Goal: Task Accomplishment & Management: Use online tool/utility

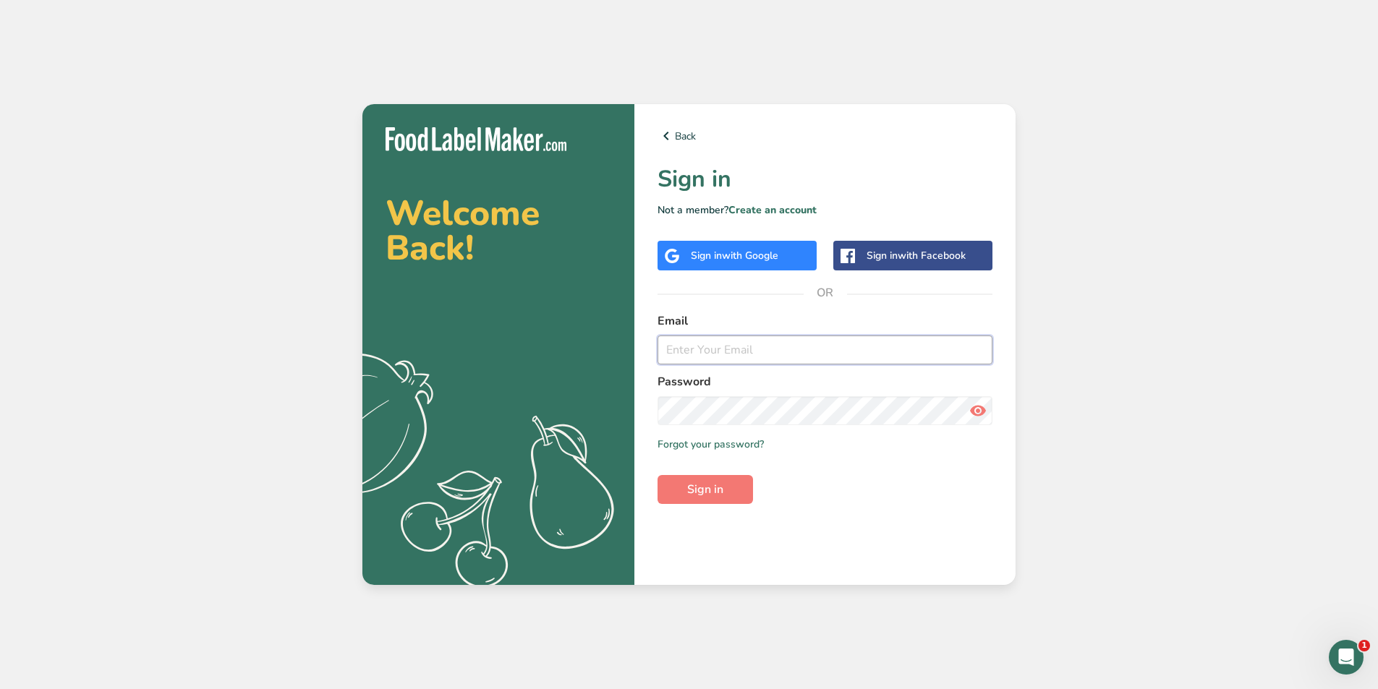
click at [791, 349] on input "email" at bounding box center [824, 350] width 335 height 29
type input "daisybakery@yahoo.com"
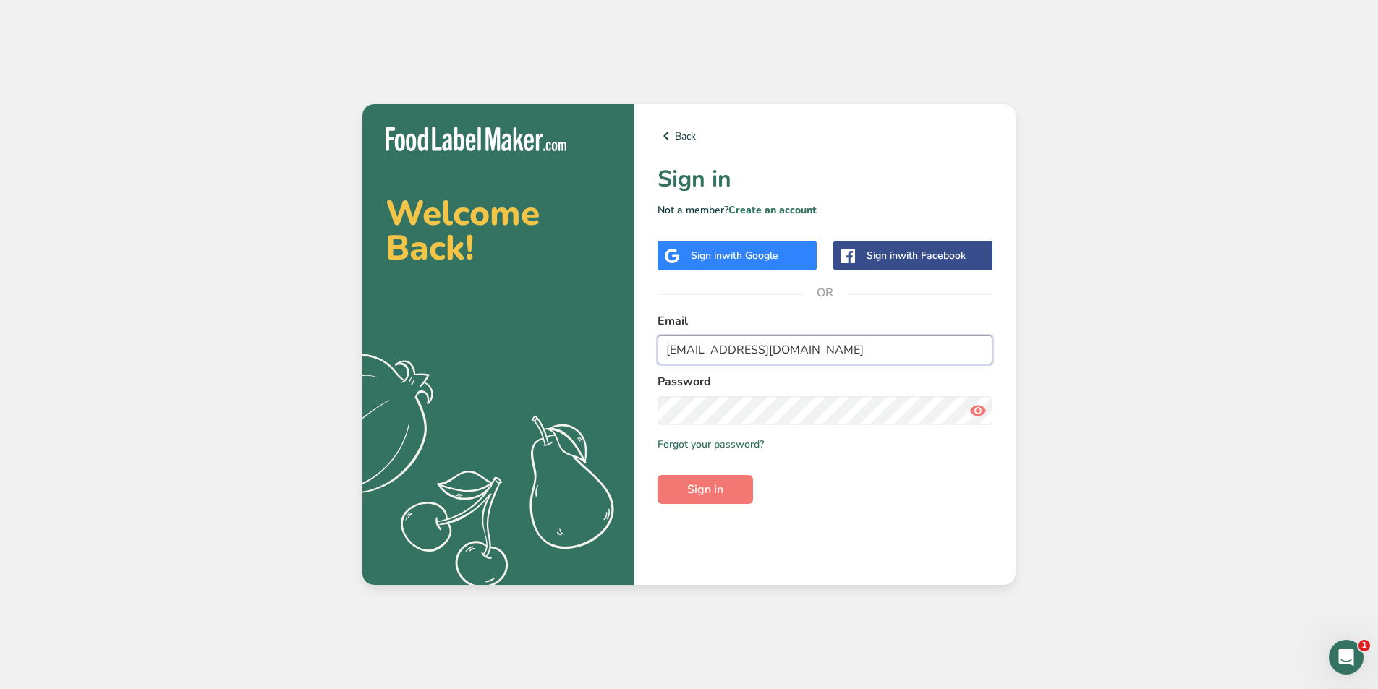
click at [657, 475] on button "Sign in" at bounding box center [704, 489] width 95 height 29
click at [715, 490] on span "Sign in" at bounding box center [705, 489] width 36 height 17
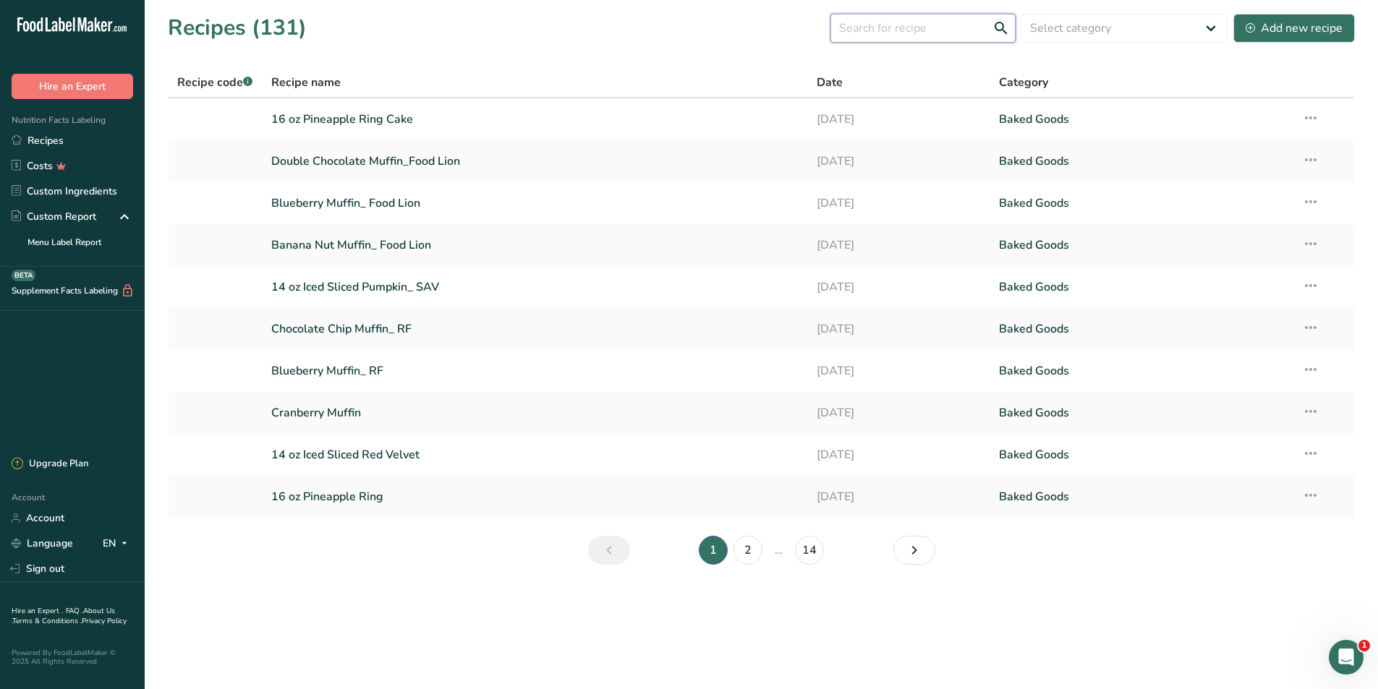
click at [972, 32] on input "text" at bounding box center [922, 28] width 185 height 29
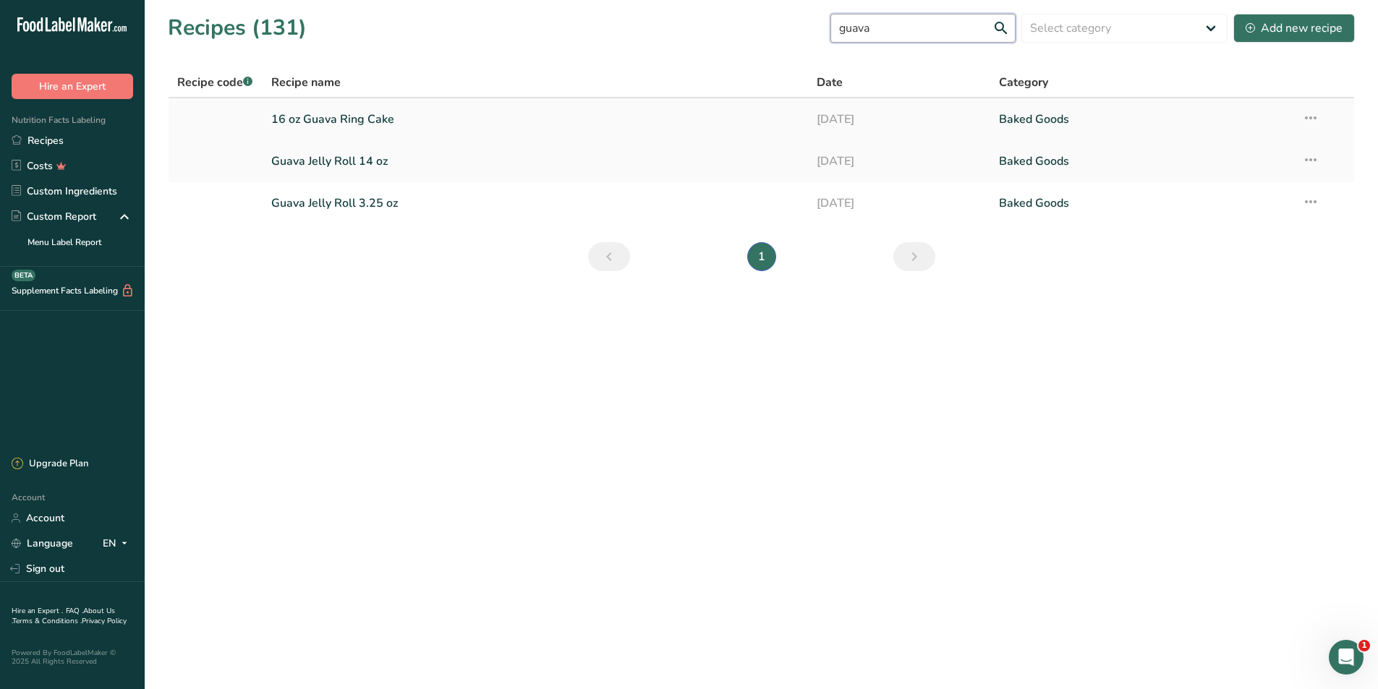
type input "guava"
click at [324, 117] on link "16 oz Guava Ring Cake" at bounding box center [535, 119] width 529 height 30
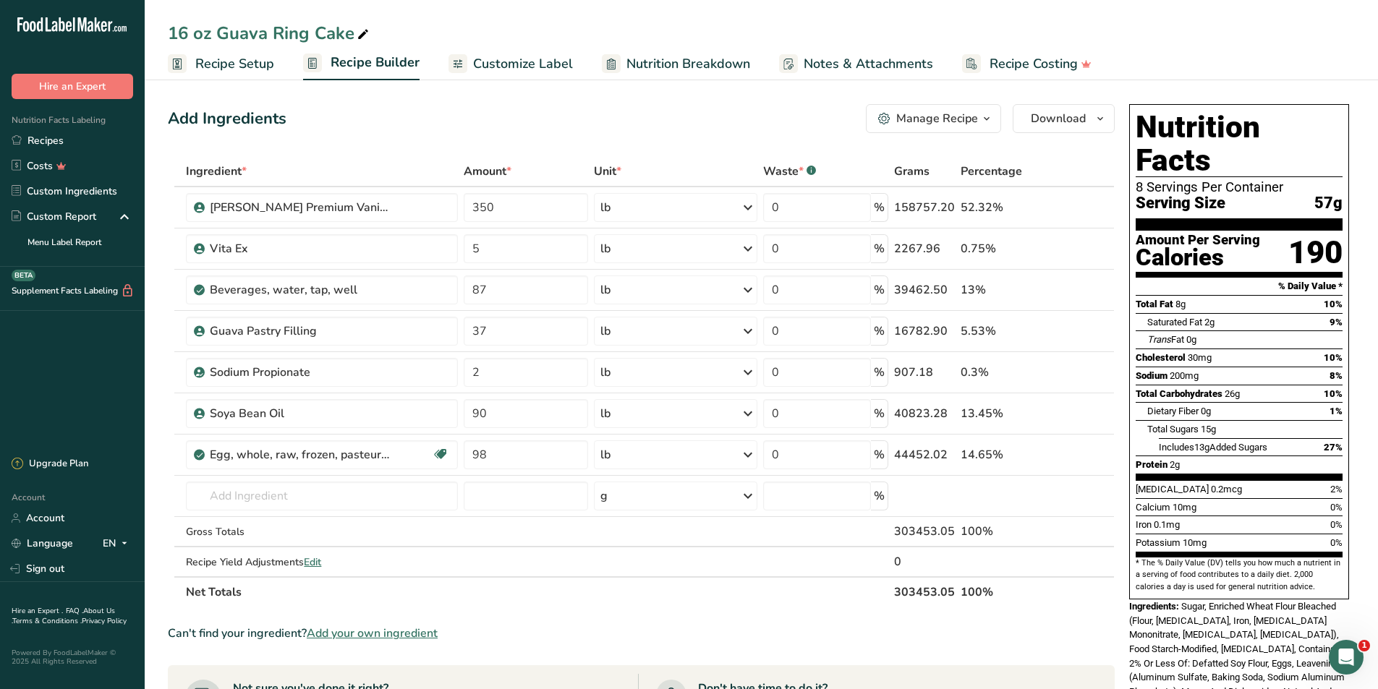
click at [984, 120] on icon "button" at bounding box center [987, 119] width 12 height 18
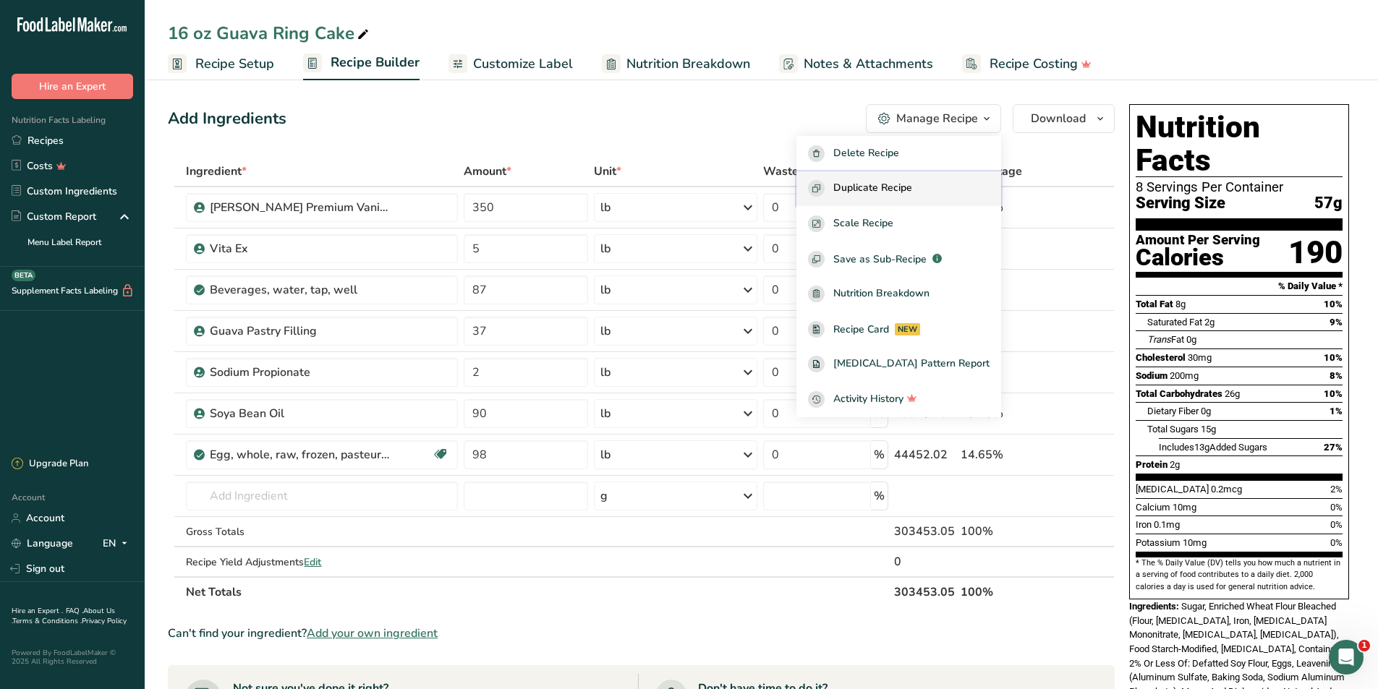
click at [912, 192] on span "Duplicate Recipe" at bounding box center [872, 188] width 79 height 17
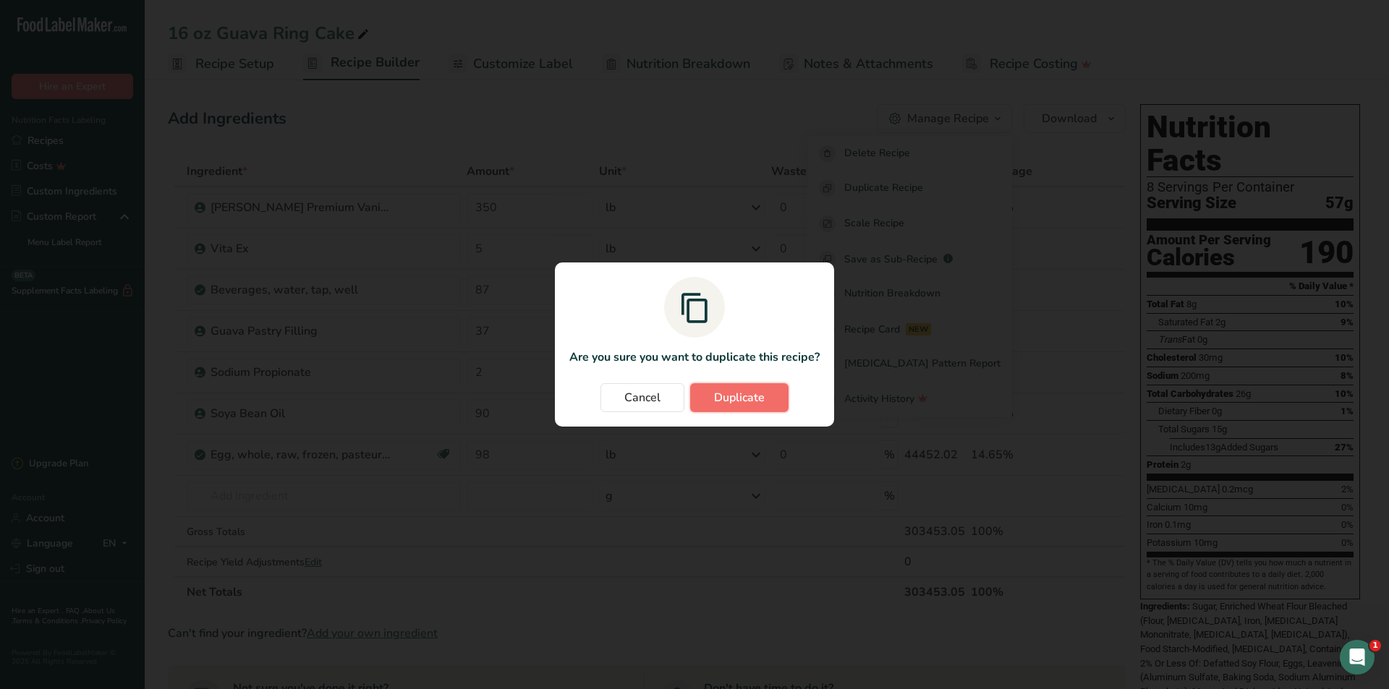
click at [723, 399] on span "Duplicate" at bounding box center [739, 397] width 51 height 17
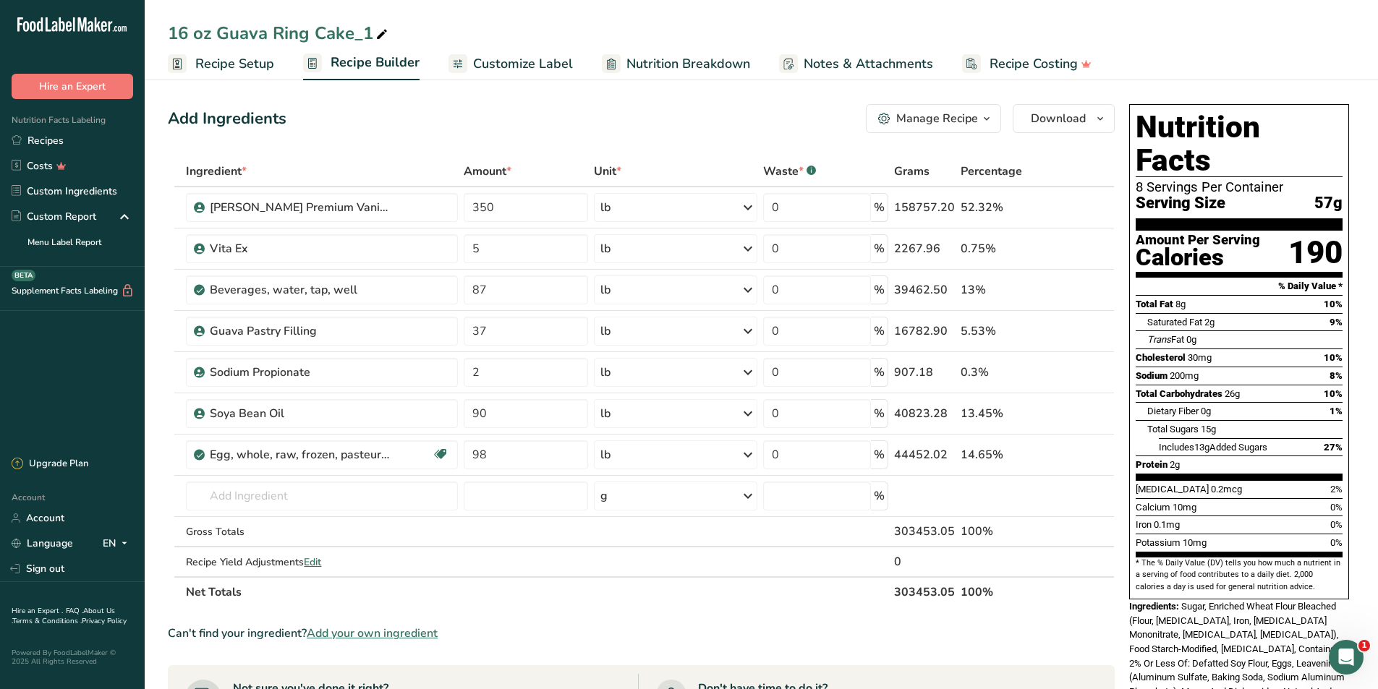
click at [607, 612] on section "Ingredient * Amount * Unit * Waste * .a-a{fill:#347362;}.b-a{fill:#fff;} Grams …" at bounding box center [641, 619] width 947 height 927
click at [285, 33] on div "16 oz Guava Ring Cake_1" at bounding box center [279, 33] width 223 height 26
click at [273, 34] on input "16 oz Guava Ring Cake_1" at bounding box center [761, 33] width 1187 height 26
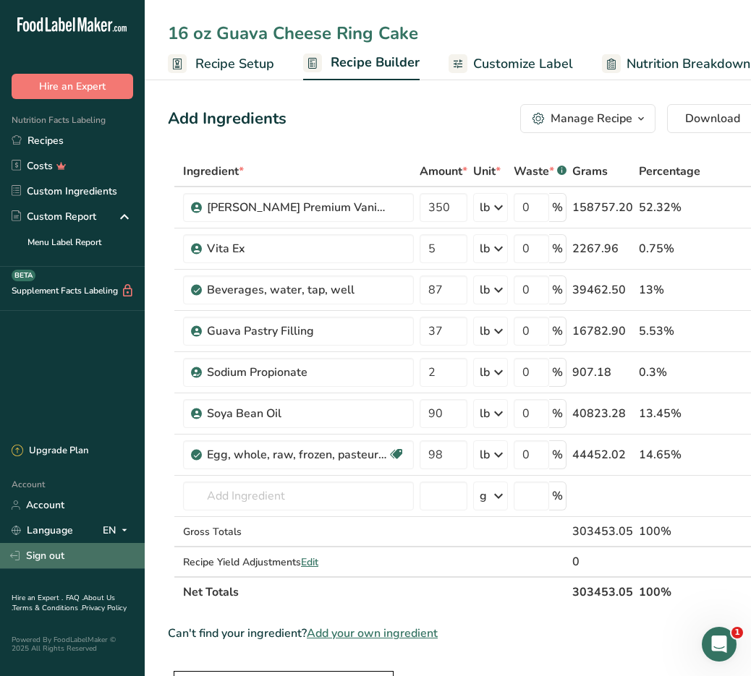
type input "16 oz Guava Cheese Ring Cake"
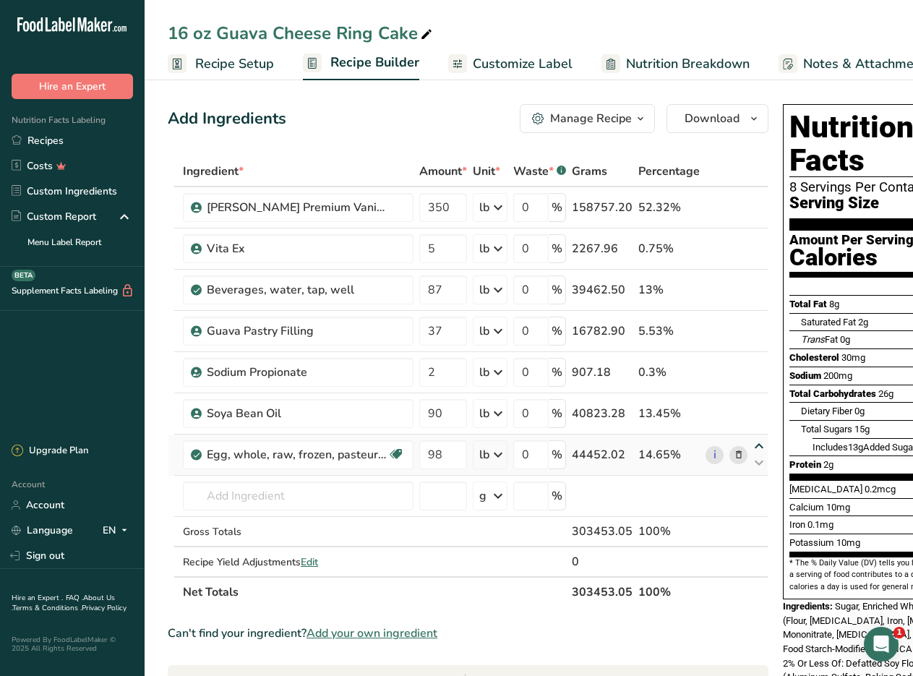
click at [755, 448] on icon at bounding box center [759, 446] width 17 height 11
type input "98"
type input "90"
click at [759, 404] on icon at bounding box center [759, 405] width 17 height 11
type input "98"
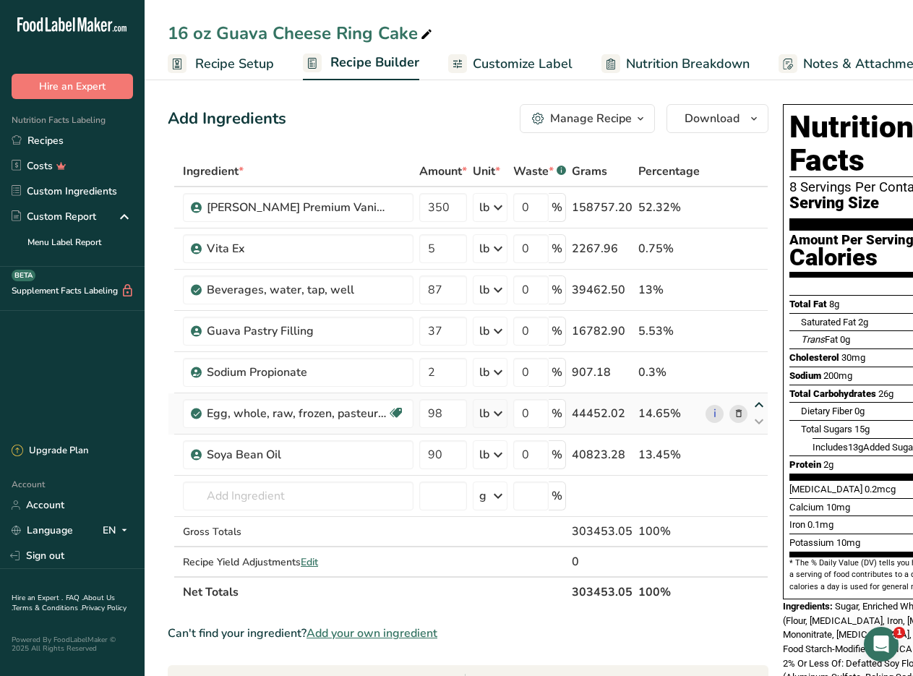
type input "2"
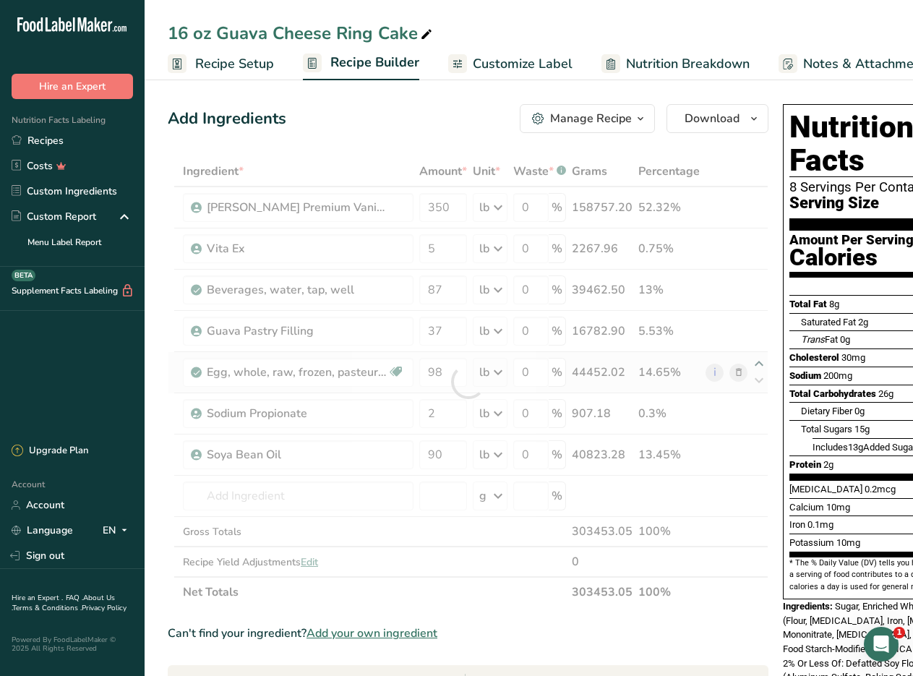
click at [756, 362] on div "Ingredient * Amount * Unit * Waste * .a-a{fill:#347362;}.b-a{fill:#fff;} Grams …" at bounding box center [468, 381] width 601 height 451
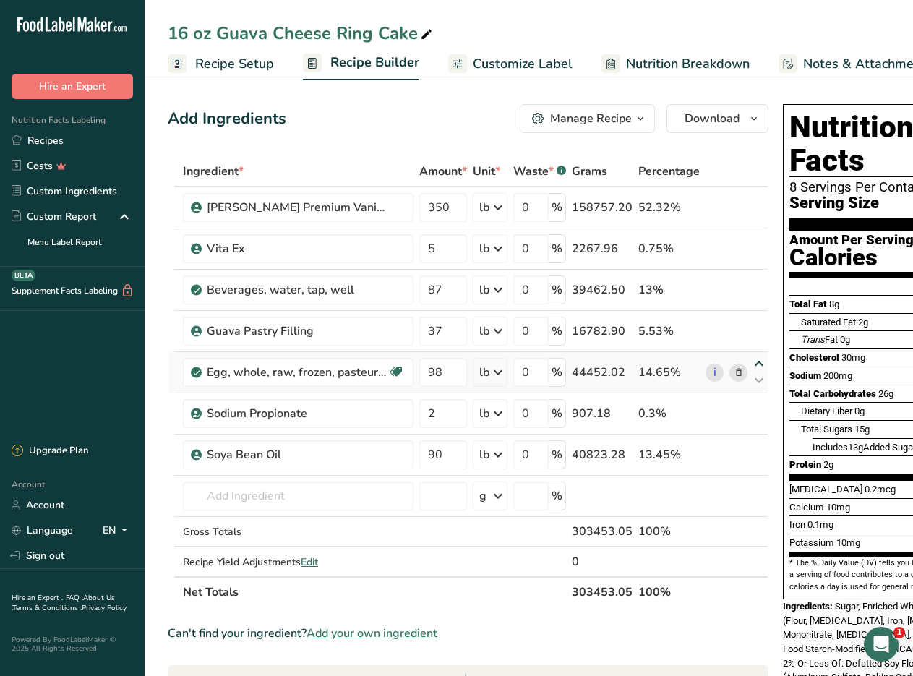
click at [756, 362] on icon at bounding box center [759, 364] width 17 height 11
type input "98"
type input "37"
click at [759, 318] on icon at bounding box center [759, 322] width 17 height 11
type input "98"
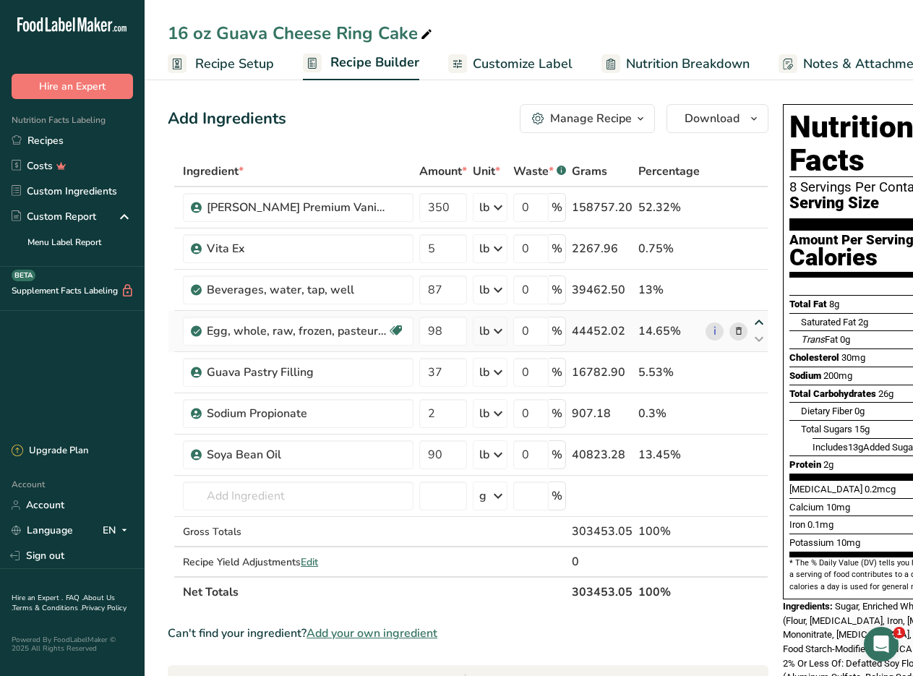
type input "87"
click at [758, 444] on icon at bounding box center [759, 446] width 17 height 11
type input "90"
type input "2"
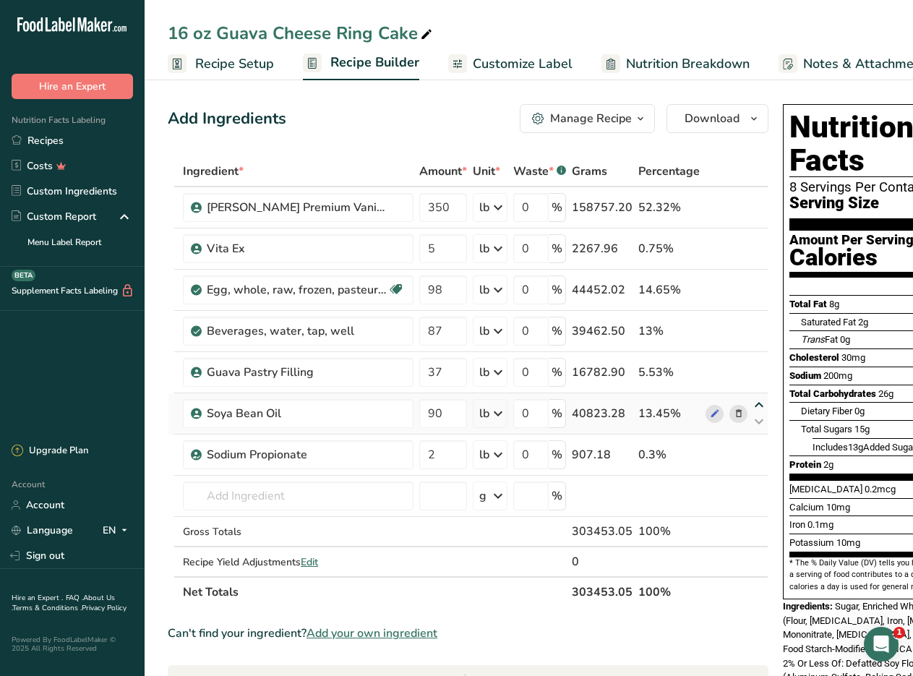
click at [756, 408] on icon at bounding box center [759, 405] width 17 height 11
type input "90"
type input "37"
click at [754, 363] on icon at bounding box center [759, 364] width 17 height 11
type input "90"
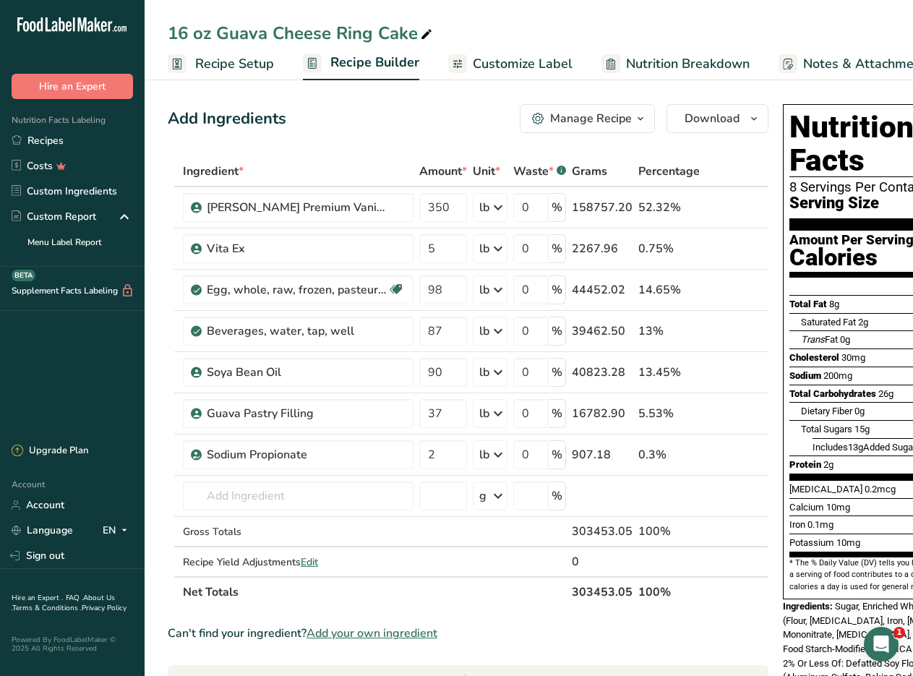
type input "87"
click at [752, 320] on div "Ingredient * Amount * Unit * Waste * .a-a{fill:#347362;}.b-a{fill:#fff;} Grams …" at bounding box center [468, 381] width 601 height 451
click at [734, 454] on icon at bounding box center [739, 455] width 10 height 15
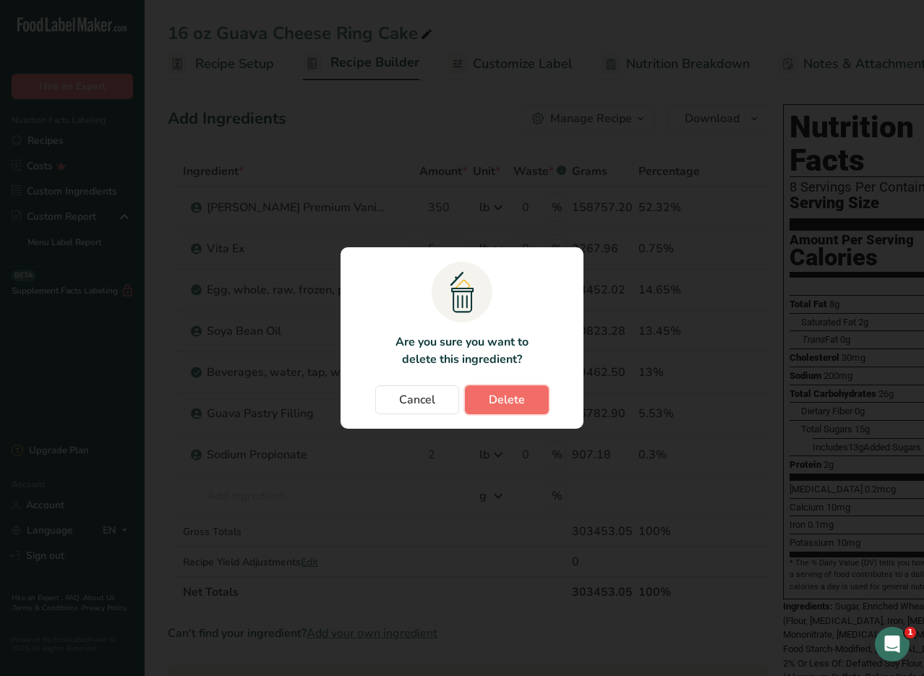
click at [506, 409] on button "Delete" at bounding box center [507, 399] width 84 height 29
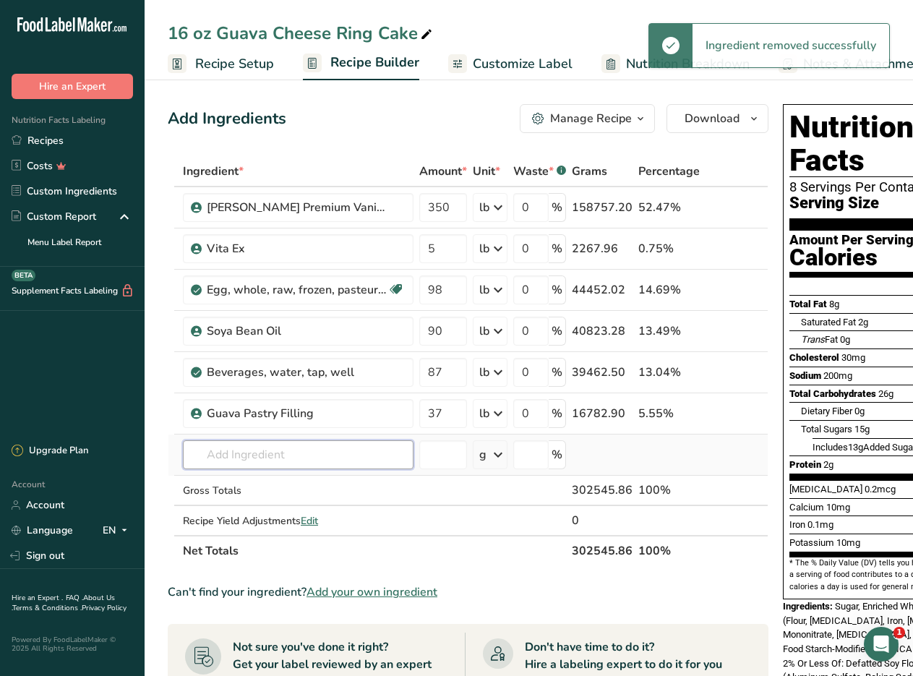
click at [262, 453] on input "text" at bounding box center [298, 454] width 231 height 29
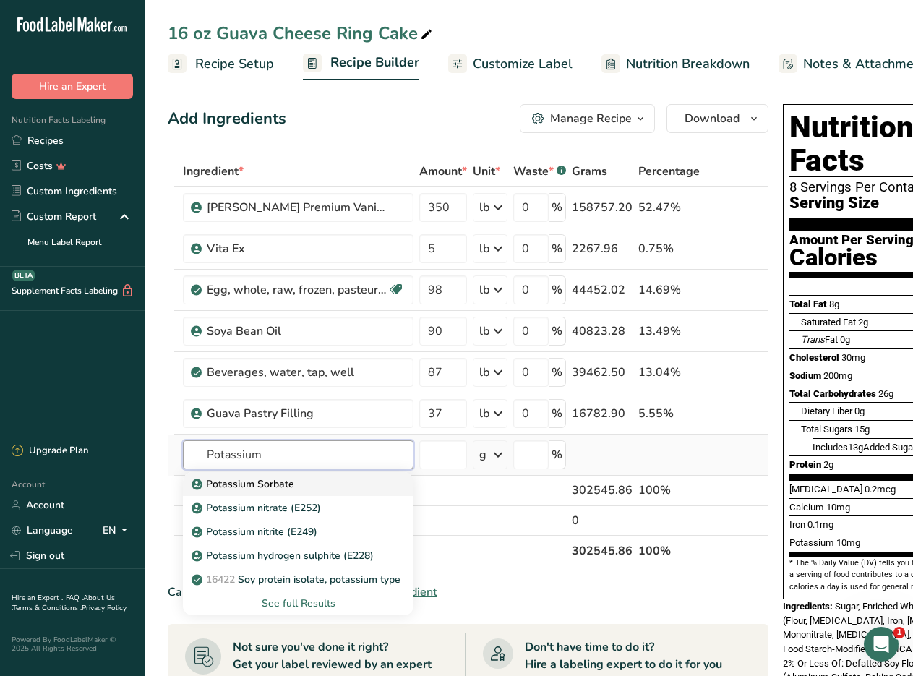
type input "Potassium"
click at [251, 485] on p "Potassium Sorbate" at bounding box center [245, 484] width 100 height 15
type input "Potassium Sorbate"
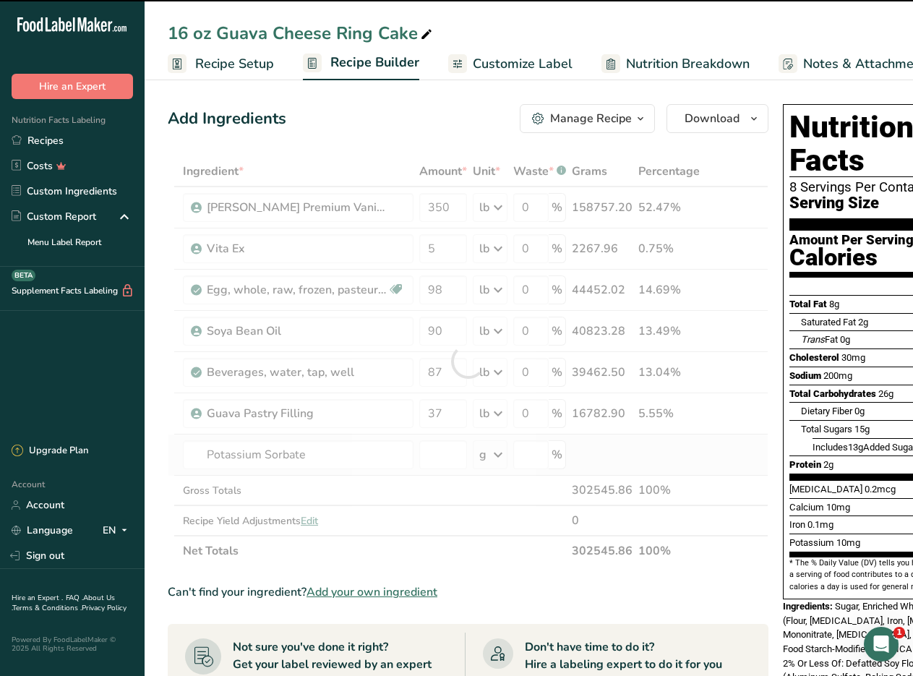
type input "0"
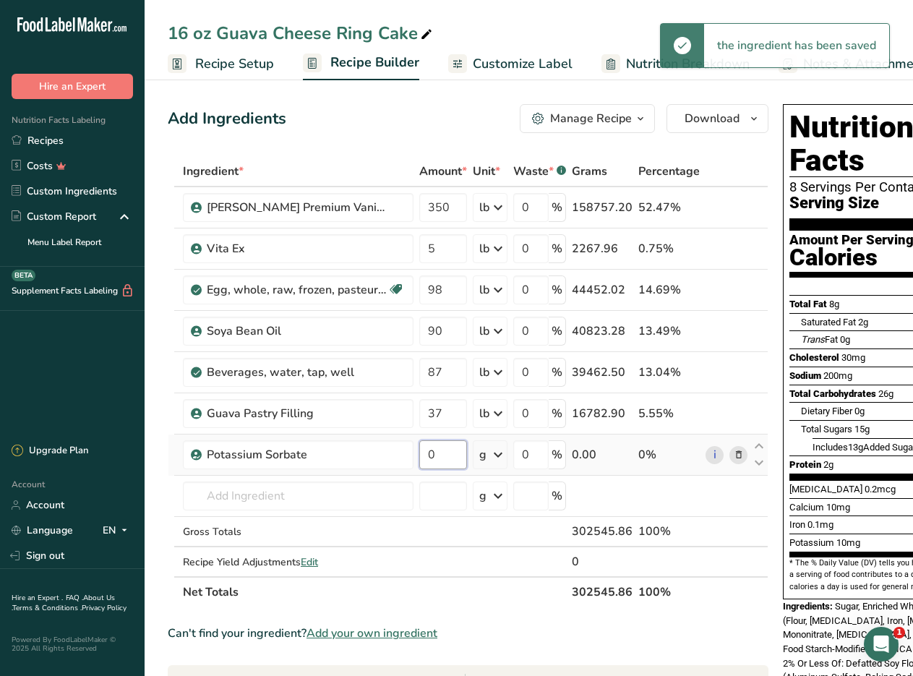
drag, startPoint x: 442, startPoint y: 450, endPoint x: 419, endPoint y: 451, distance: 23.2
click at [419, 451] on td "0" at bounding box center [444, 455] width 54 height 41
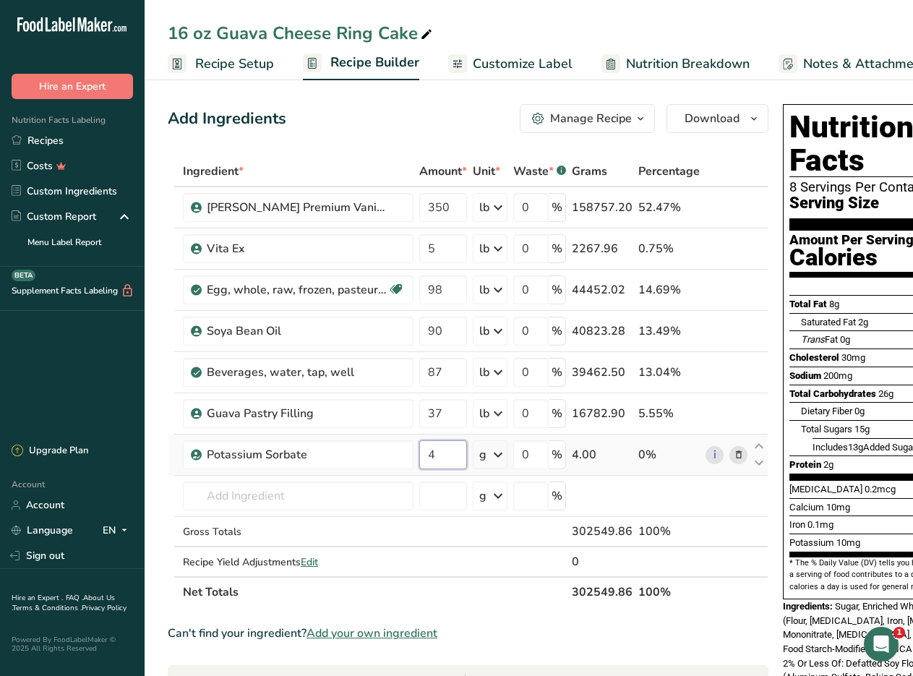
type input "4"
click at [496, 449] on div "Ingredient * Amount * Unit * Waste * .a-a{fill:#347362;}.b-a{fill:#fff;} Grams …" at bounding box center [468, 381] width 601 height 451
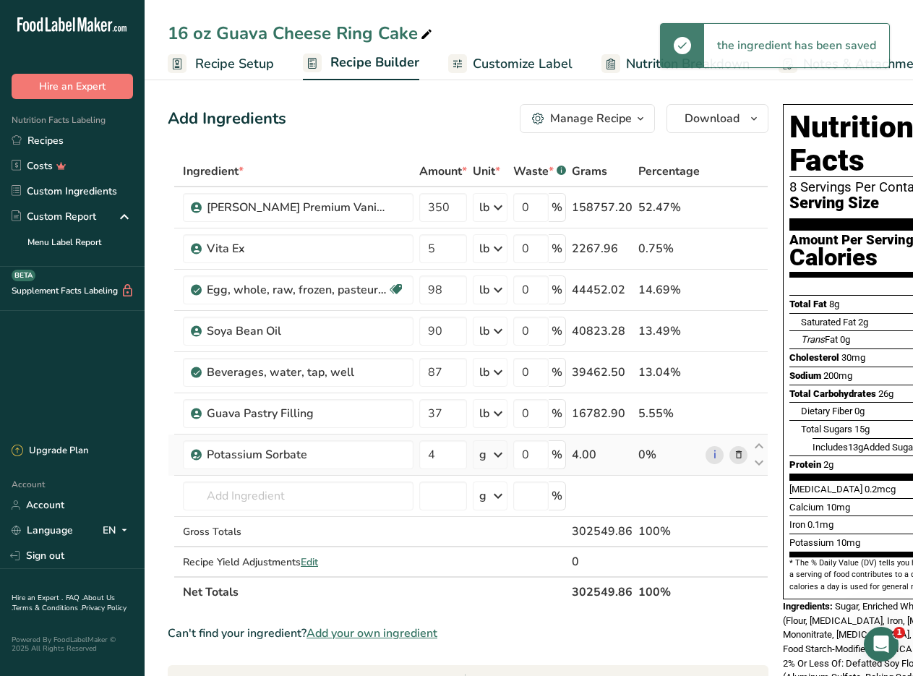
click at [497, 456] on icon at bounding box center [498, 455] width 17 height 26
click at [521, 569] on div "See more" at bounding box center [542, 569] width 121 height 15
click at [516, 596] on div "lb" at bounding box center [542, 593] width 121 height 21
click at [260, 492] on input "text" at bounding box center [298, 496] width 231 height 29
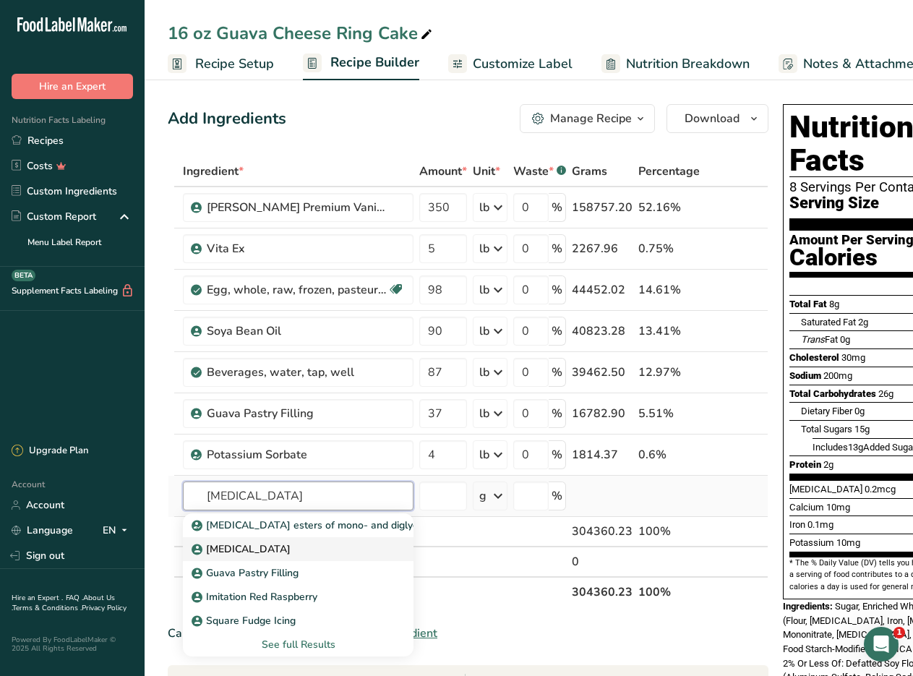
type input "citric acid"
click at [247, 547] on p "Citric Acid" at bounding box center [243, 549] width 96 height 15
type input "Citric Acid"
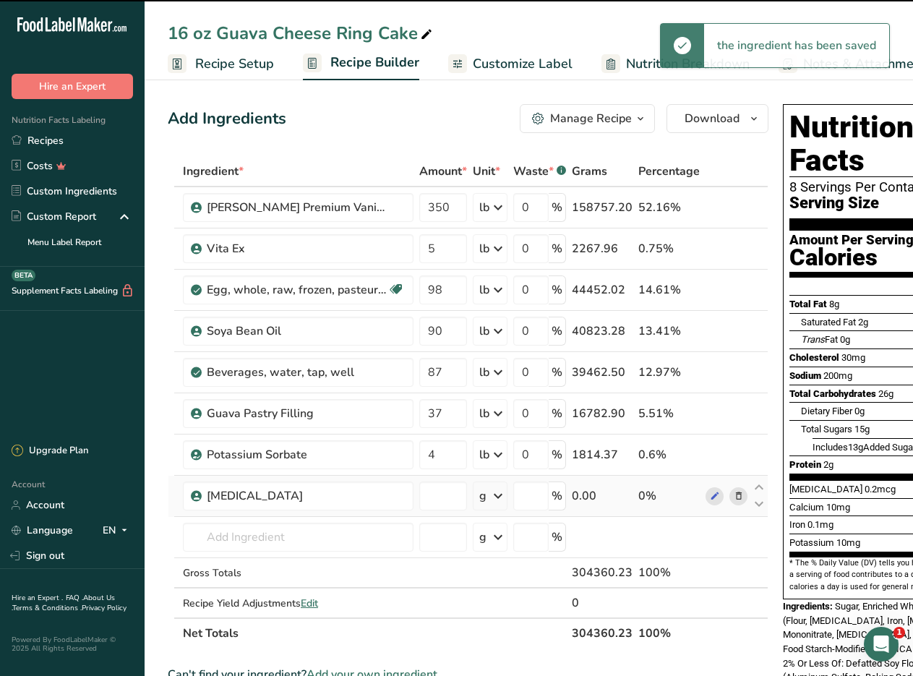
type input "0"
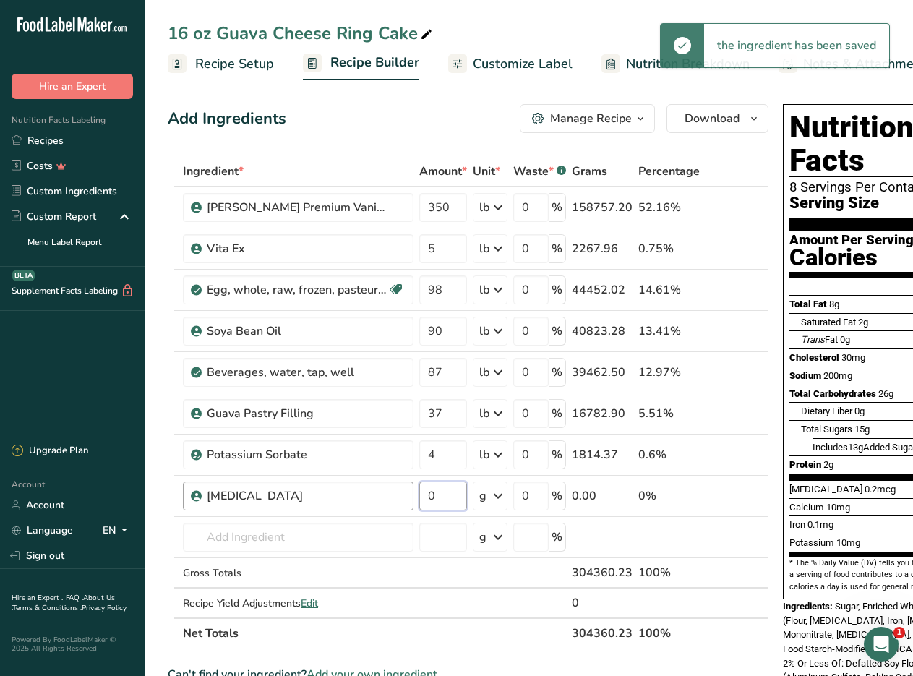
drag, startPoint x: 443, startPoint y: 493, endPoint x: 404, endPoint y: 497, distance: 38.5
click at [404, 497] on tr "Citric Acid 0 g Weight Units g kg mg See more Volume Units l mL fl oz See more …" at bounding box center [469, 496] width 600 height 41
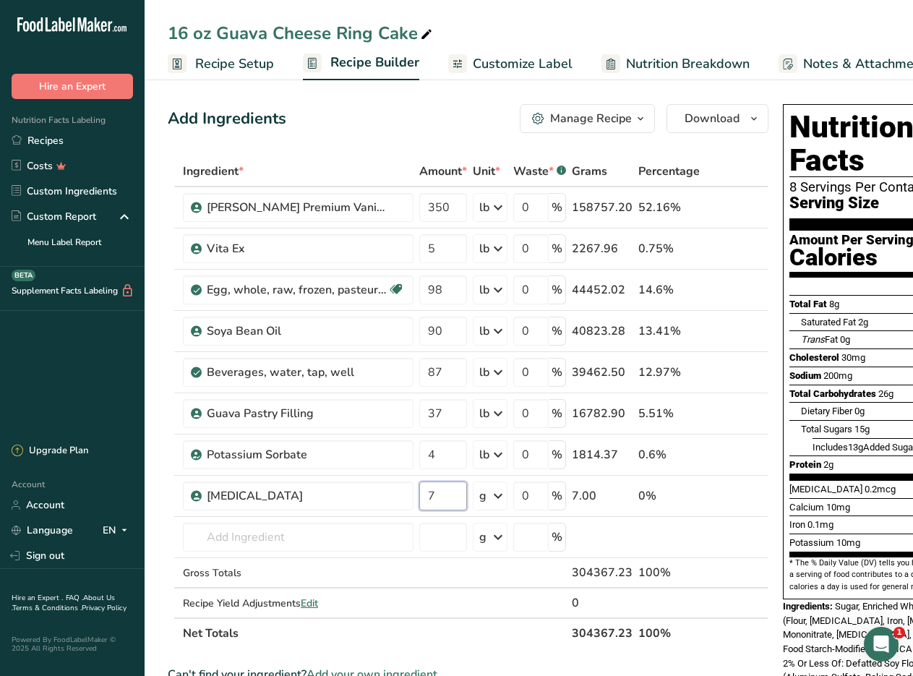
type input "7"
click at [494, 500] on div "Ingredient * Amount * Unit * Waste * .a-a{fill:#347362;}.b-a{fill:#fff;} Grams …" at bounding box center [468, 402] width 601 height 492
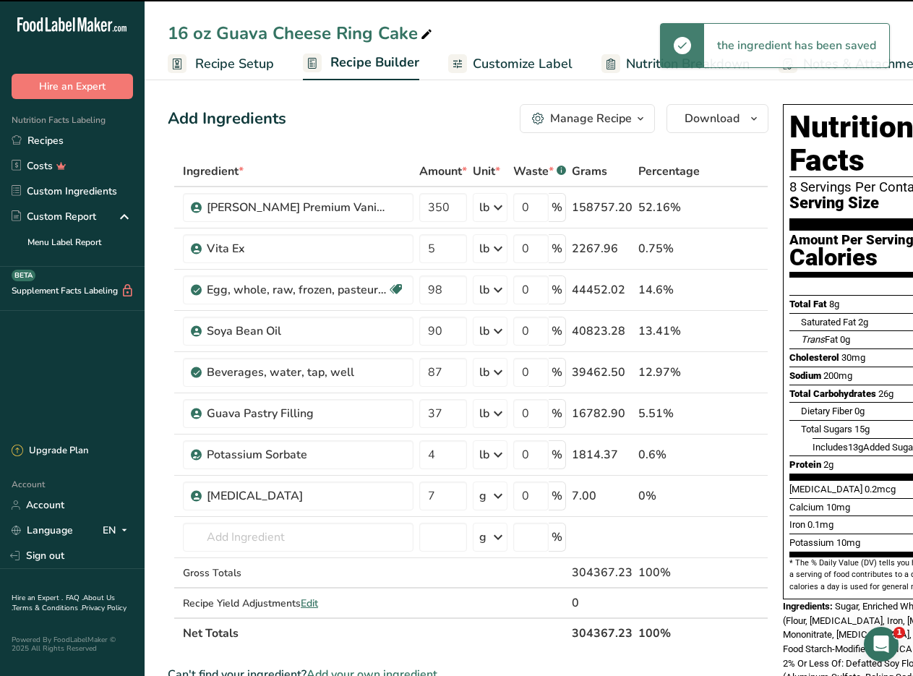
click at [495, 496] on icon at bounding box center [498, 496] width 17 height 26
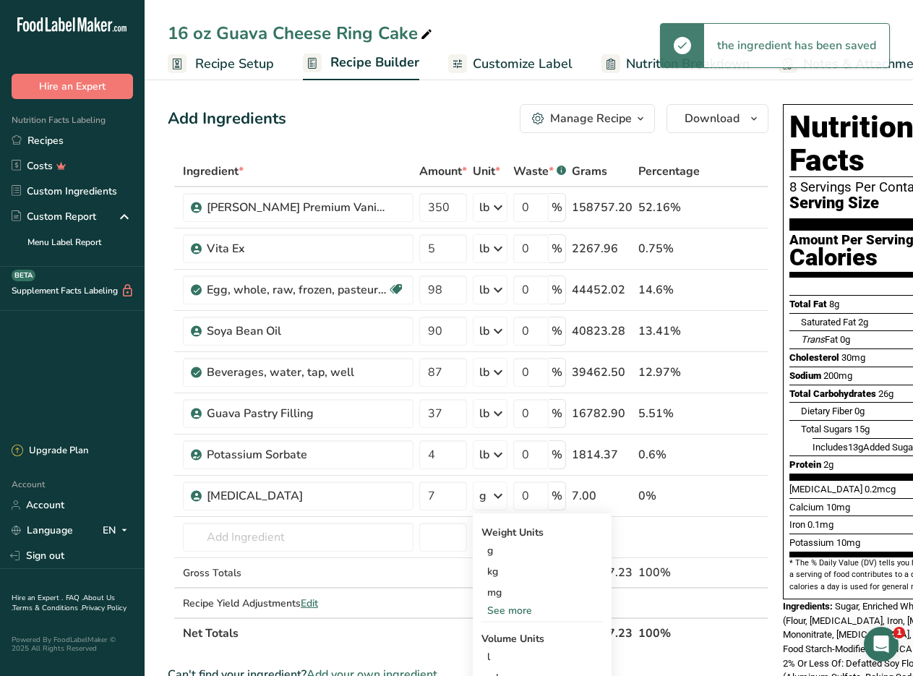
click at [505, 609] on div "See more" at bounding box center [542, 610] width 121 height 15
click at [506, 652] on div "oz" at bounding box center [542, 655] width 121 height 21
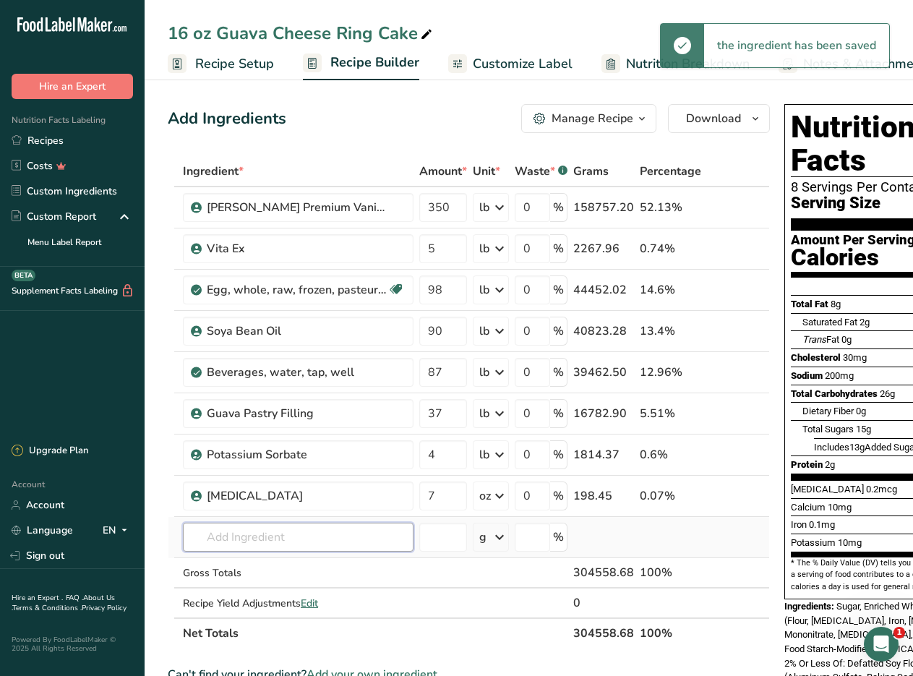
click at [231, 534] on input "text" at bounding box center [298, 537] width 231 height 29
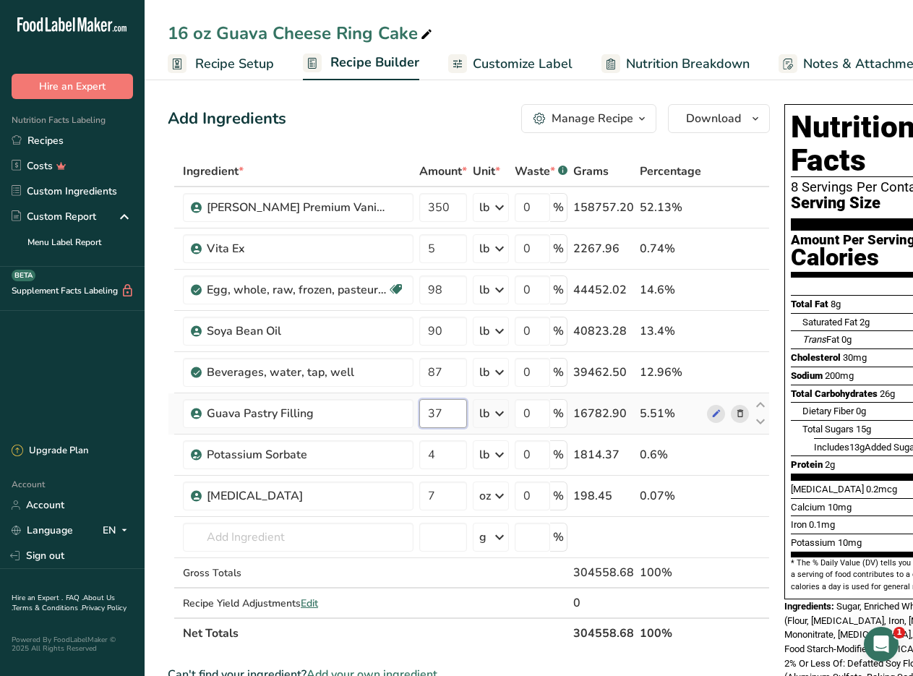
click at [443, 410] on input "37" at bounding box center [443, 413] width 48 height 29
type input "35"
click at [210, 529] on div "Ingredient * Amount * Unit * Waste * .a-a{fill:#347362;}.b-a{fill:#fff;} Grams …" at bounding box center [469, 402] width 602 height 492
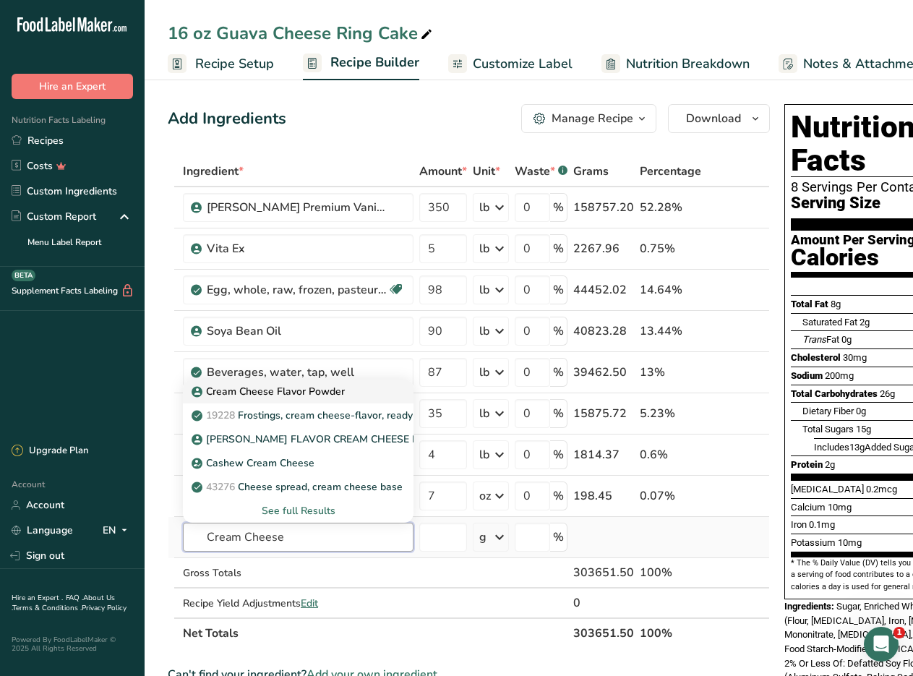
type input "Cream Cheese"
click at [222, 391] on p "Cream Cheese Flavor Powder" at bounding box center [270, 391] width 150 height 15
type input "Cream Cheese Flavor Powder"
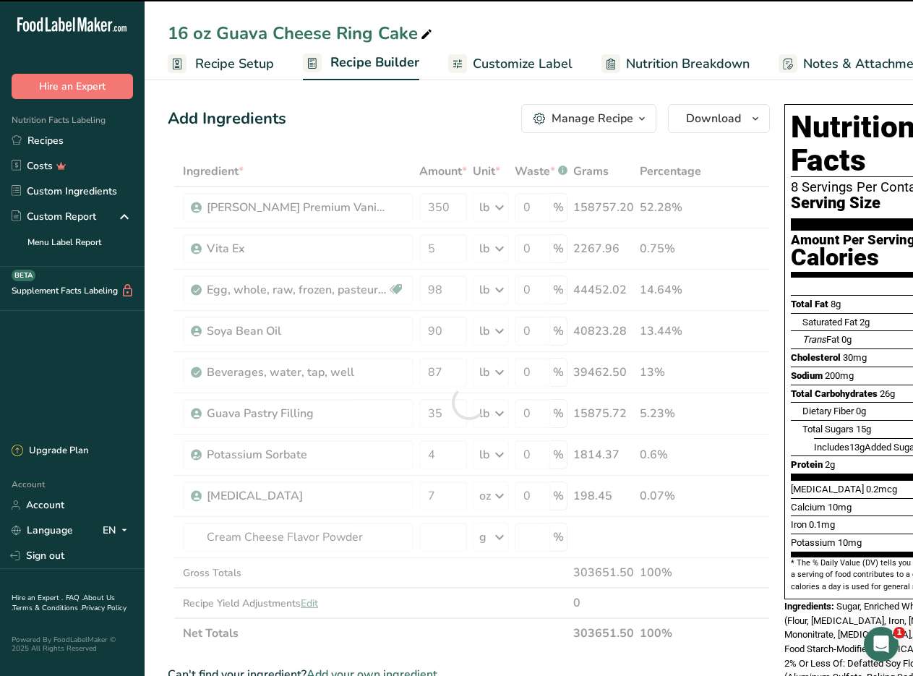
type input "0"
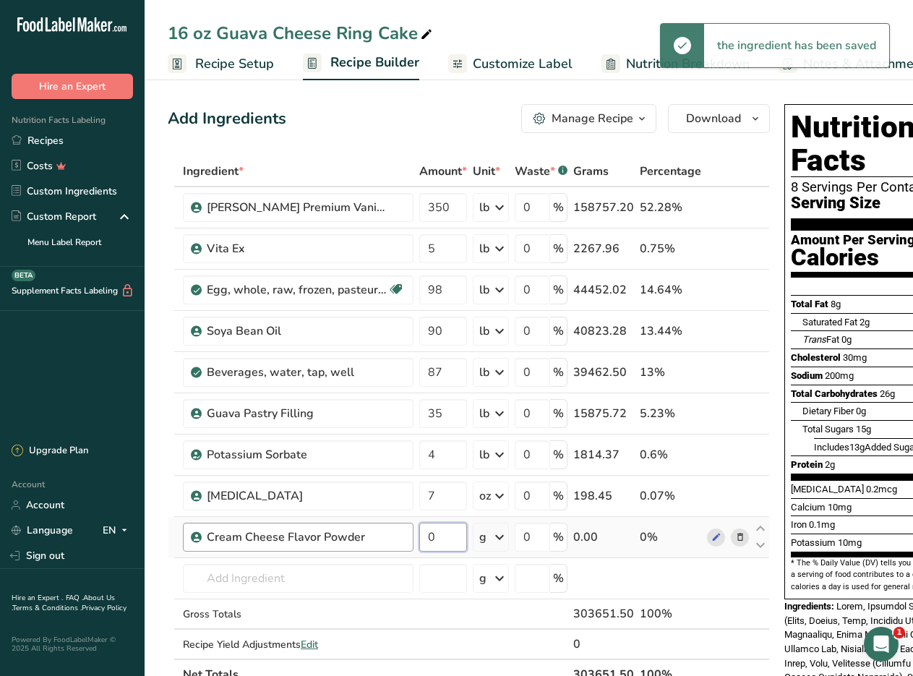
drag, startPoint x: 440, startPoint y: 537, endPoint x: 401, endPoint y: 537, distance: 39.1
click at [401, 537] on tr "Cream Cheese Flavor Powder 0 g Weight Units g kg mg See more Volume Units l mL …" at bounding box center [469, 537] width 601 height 41
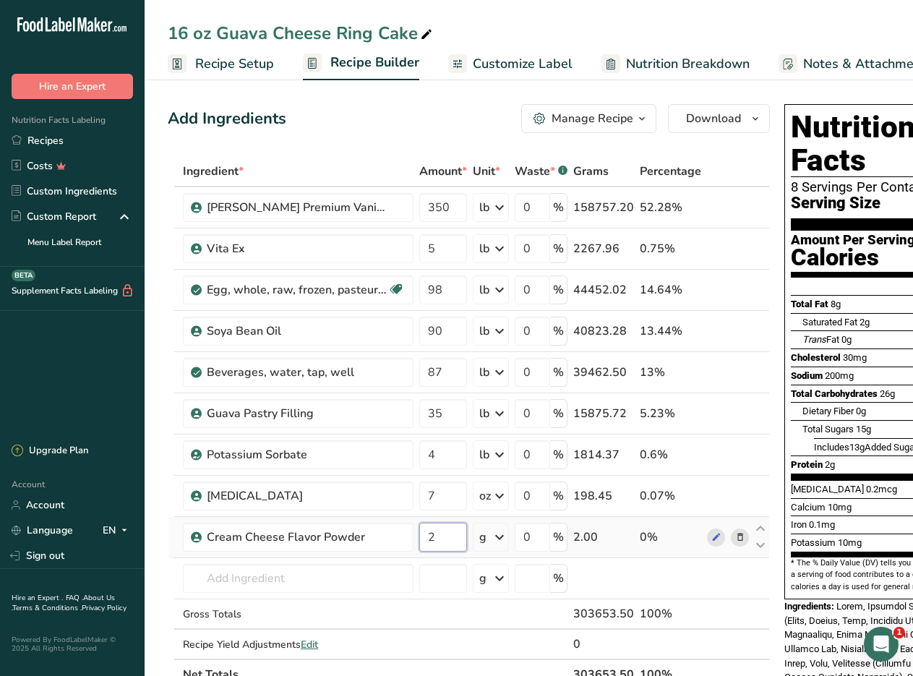
type input "2"
click at [482, 534] on div "Ingredient * Amount * Unit * Waste * .a-a{fill:#347362;}.b-a{fill:#fff;} Grams …" at bounding box center [469, 423] width 602 height 534
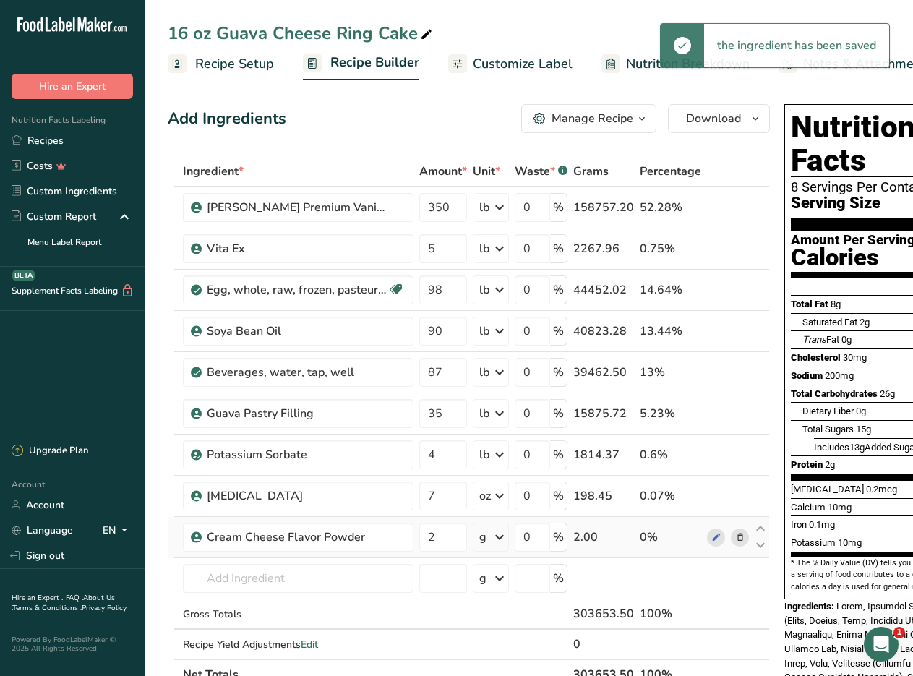
click at [491, 537] on div "g" at bounding box center [491, 537] width 36 height 29
click at [523, 649] on div "See more" at bounding box center [542, 651] width 121 height 15
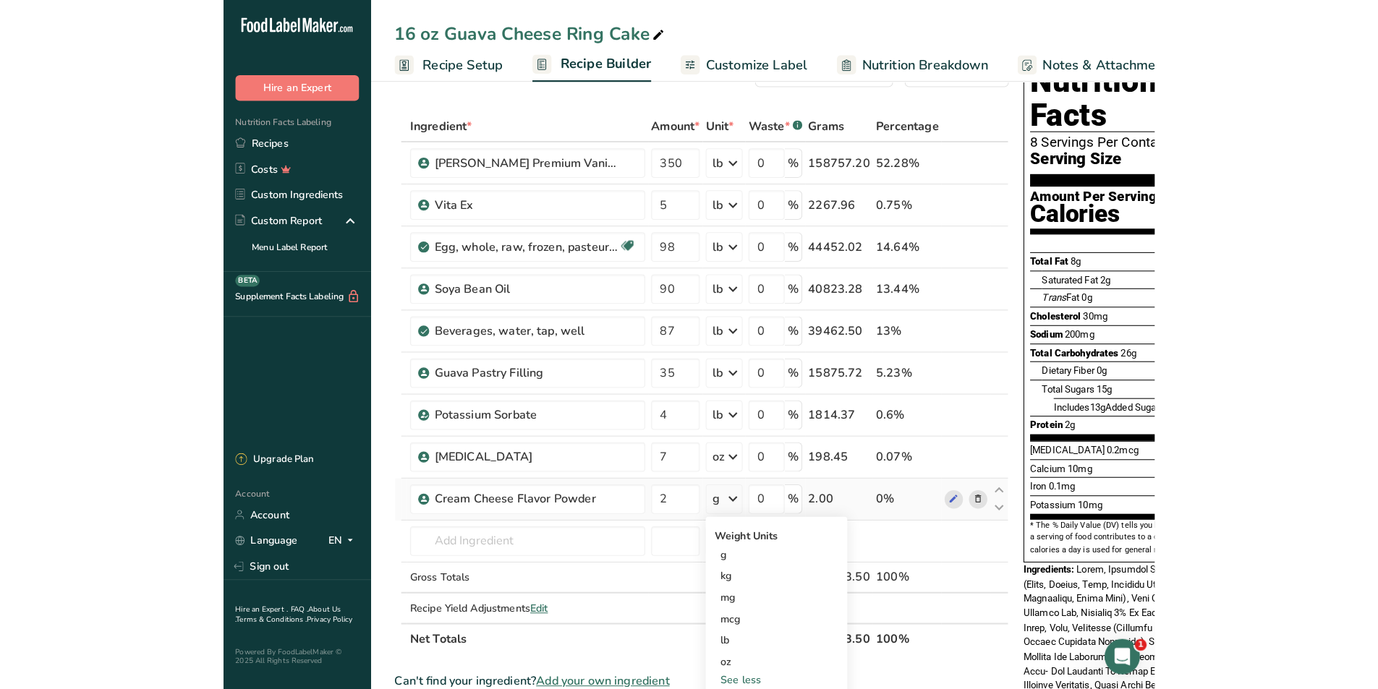
scroll to position [72, 0]
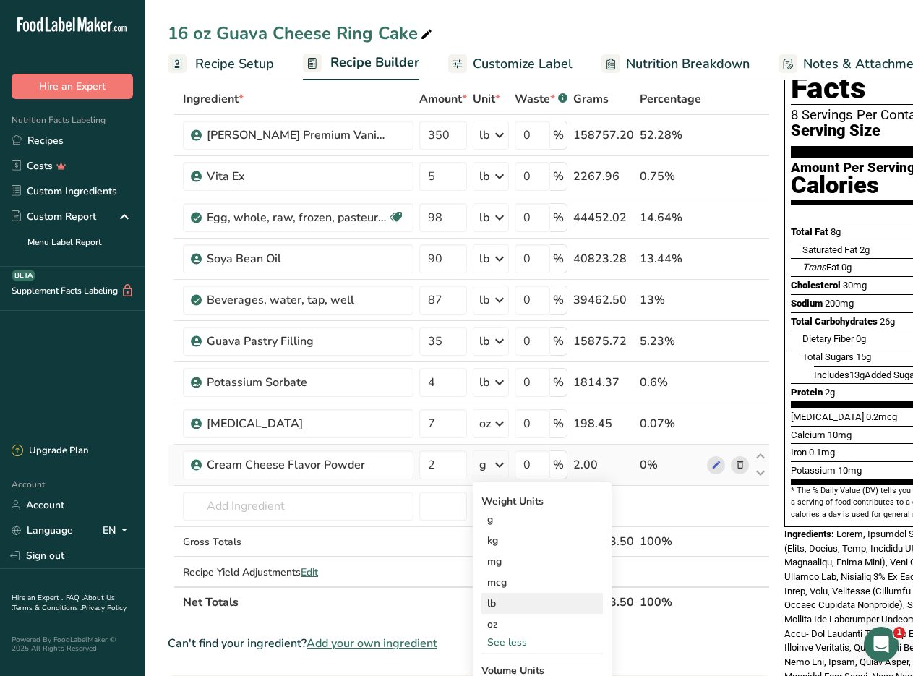
click at [504, 603] on div "lb" at bounding box center [542, 603] width 121 height 21
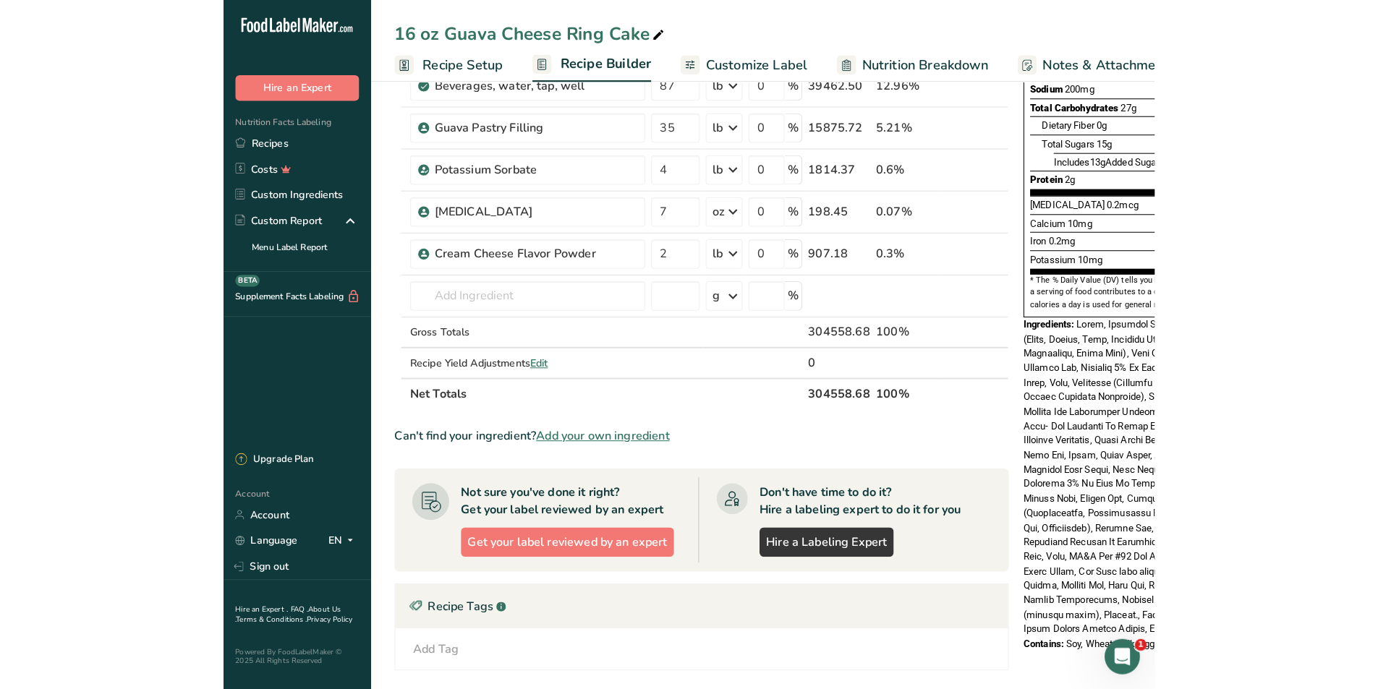
scroll to position [289, 0]
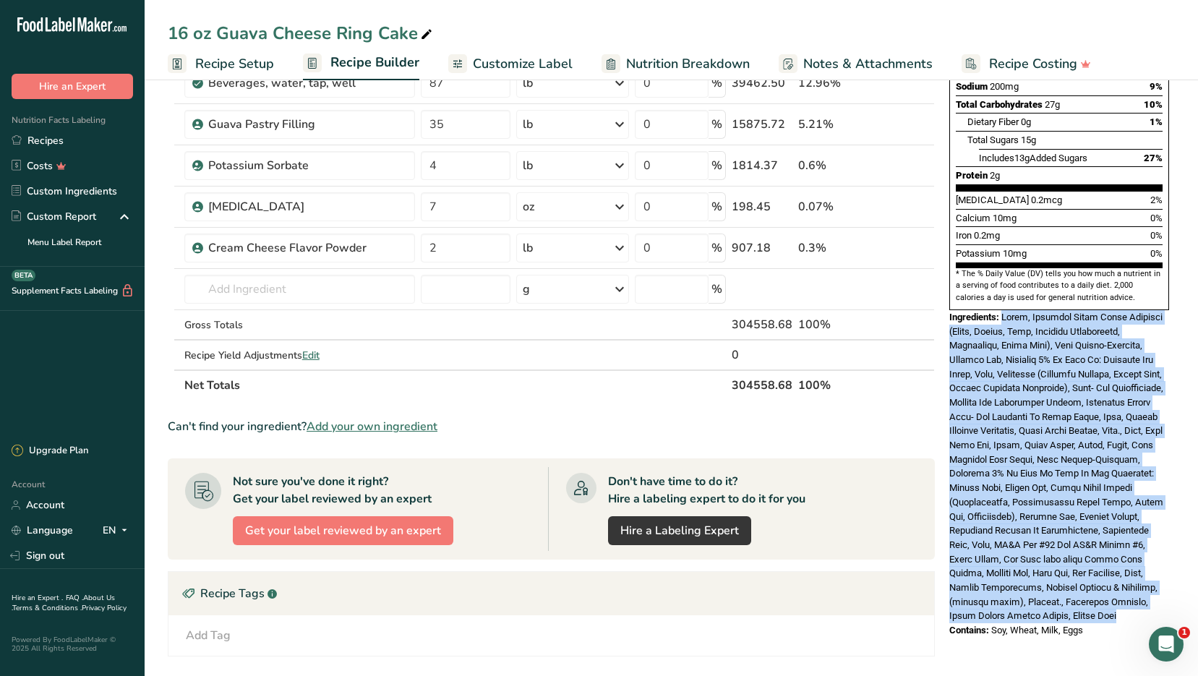
drag, startPoint x: 1003, startPoint y: 283, endPoint x: 1177, endPoint y: 580, distance: 344.6
click at [1177, 580] on section "Add Ingredients Manage Recipe Delete Recipe Duplicate Recipe Scale Recipe Save …" at bounding box center [672, 354] width 1054 height 1137
copy span "Sugar, Enriched Wheat Flour Bleached (Flour, Niacin, Iron, Thiamine Mononitrate…"
click at [1010, 486] on span at bounding box center [1057, 467] width 214 height 310
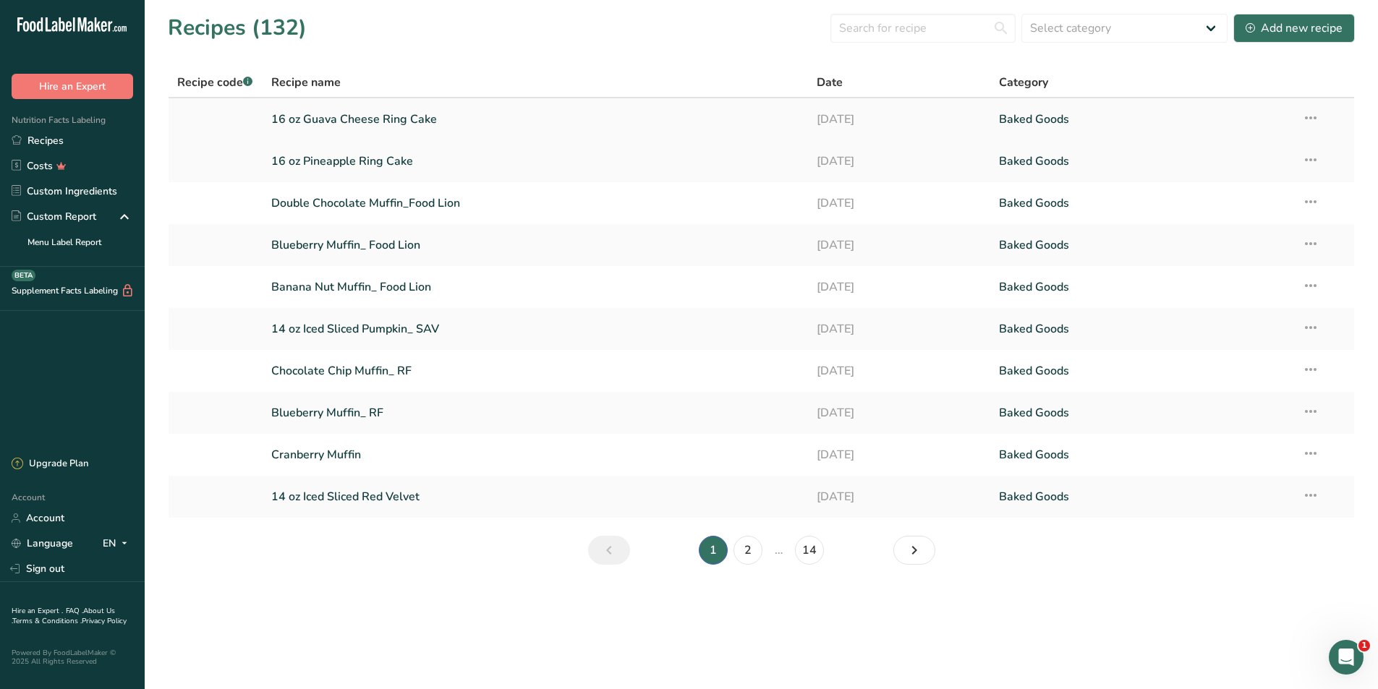
click at [394, 123] on link "16 oz Guava Cheese Ring Cake" at bounding box center [535, 119] width 529 height 30
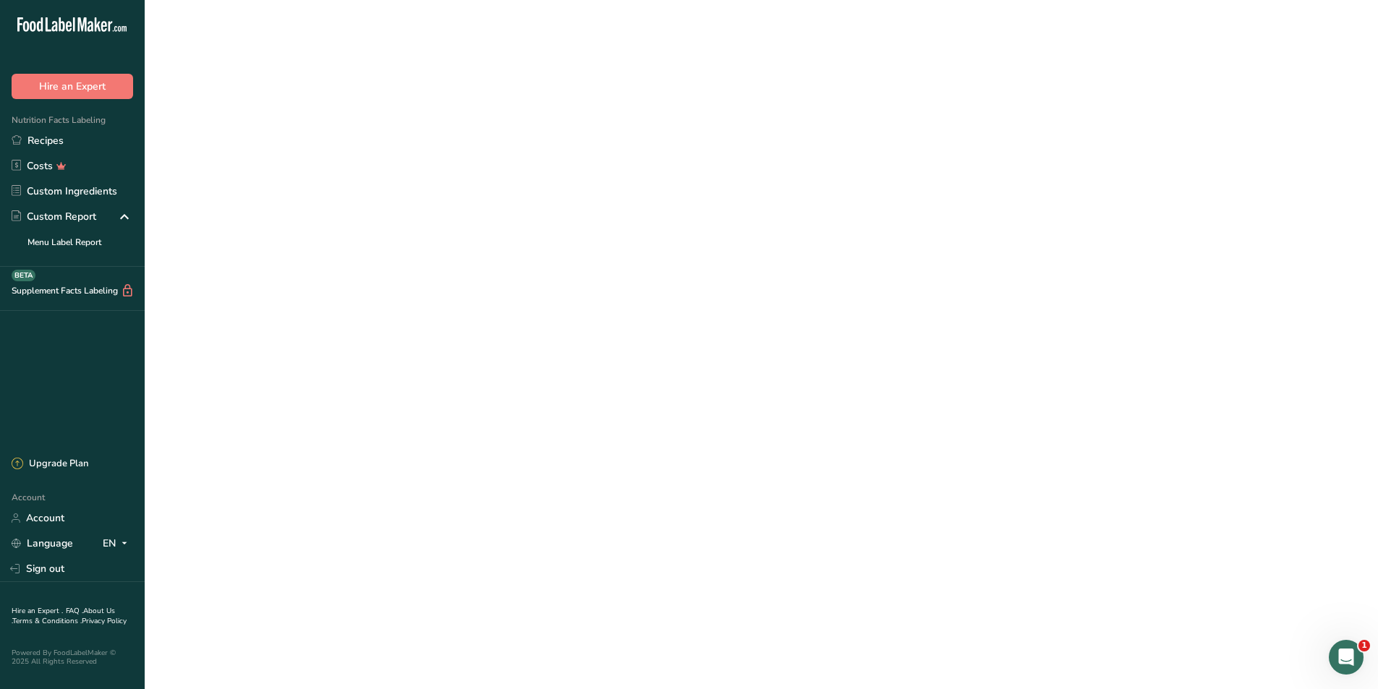
click at [394, 123] on link "16 oz Guava Cheese Ring Cake" at bounding box center [535, 119] width 529 height 30
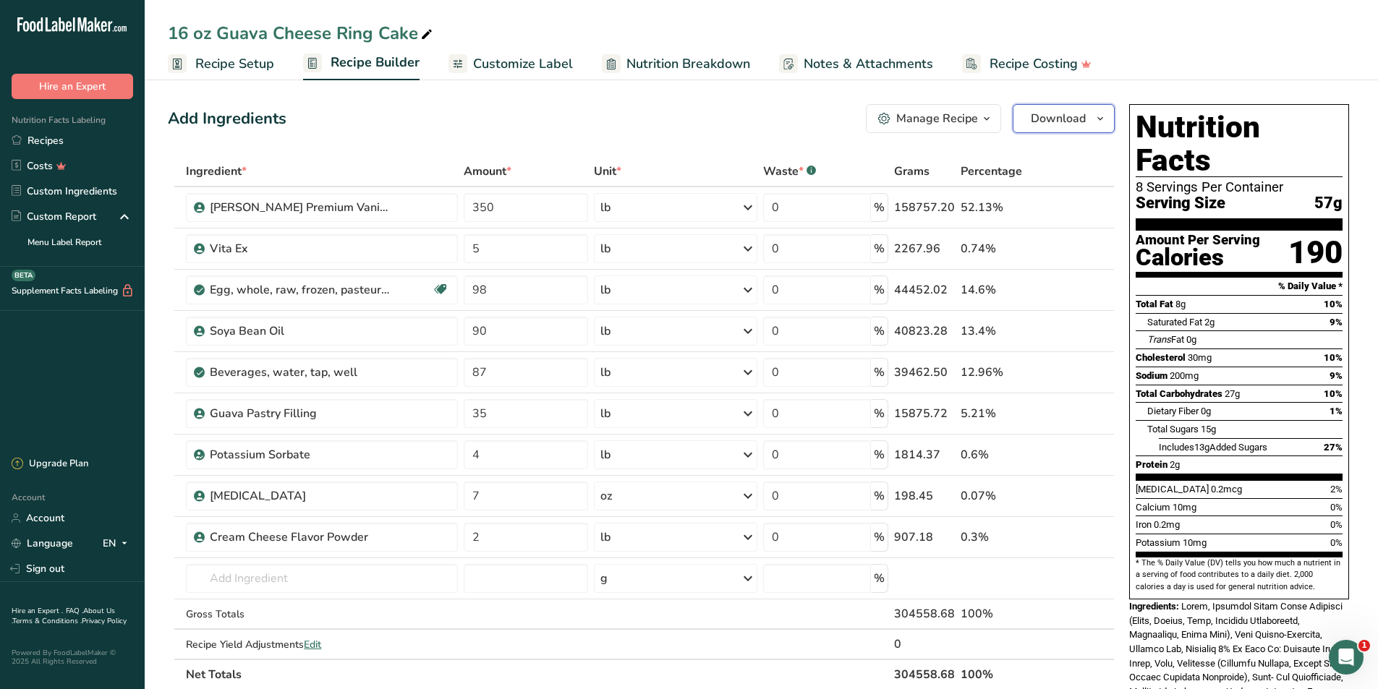
click at [1077, 118] on span "Download" at bounding box center [1058, 118] width 55 height 17
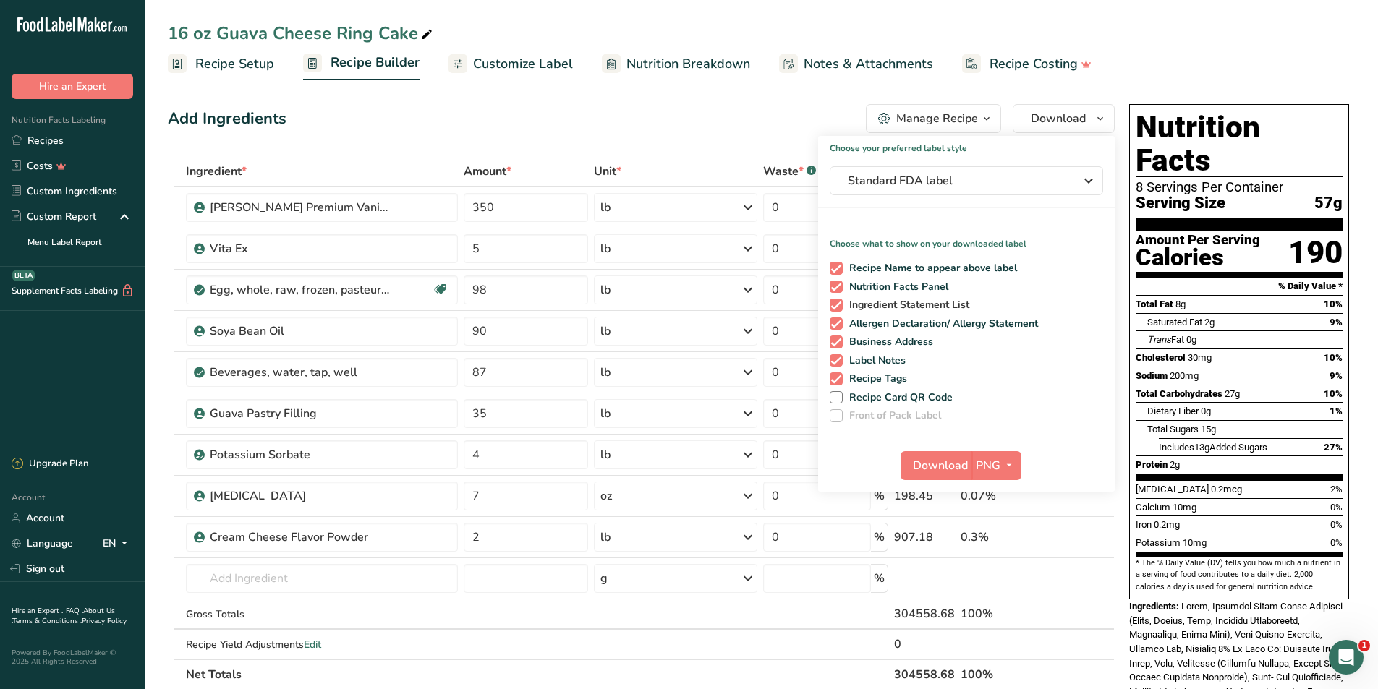
click at [837, 305] on span at bounding box center [835, 305] width 13 height 13
click at [837, 305] on input "Ingredient Statement List" at bounding box center [833, 304] width 9 height 9
checkbox input "false"
click at [840, 323] on span at bounding box center [835, 323] width 13 height 13
click at [839, 323] on input "Allergen Declaration/ Allergy Statement" at bounding box center [833, 323] width 9 height 9
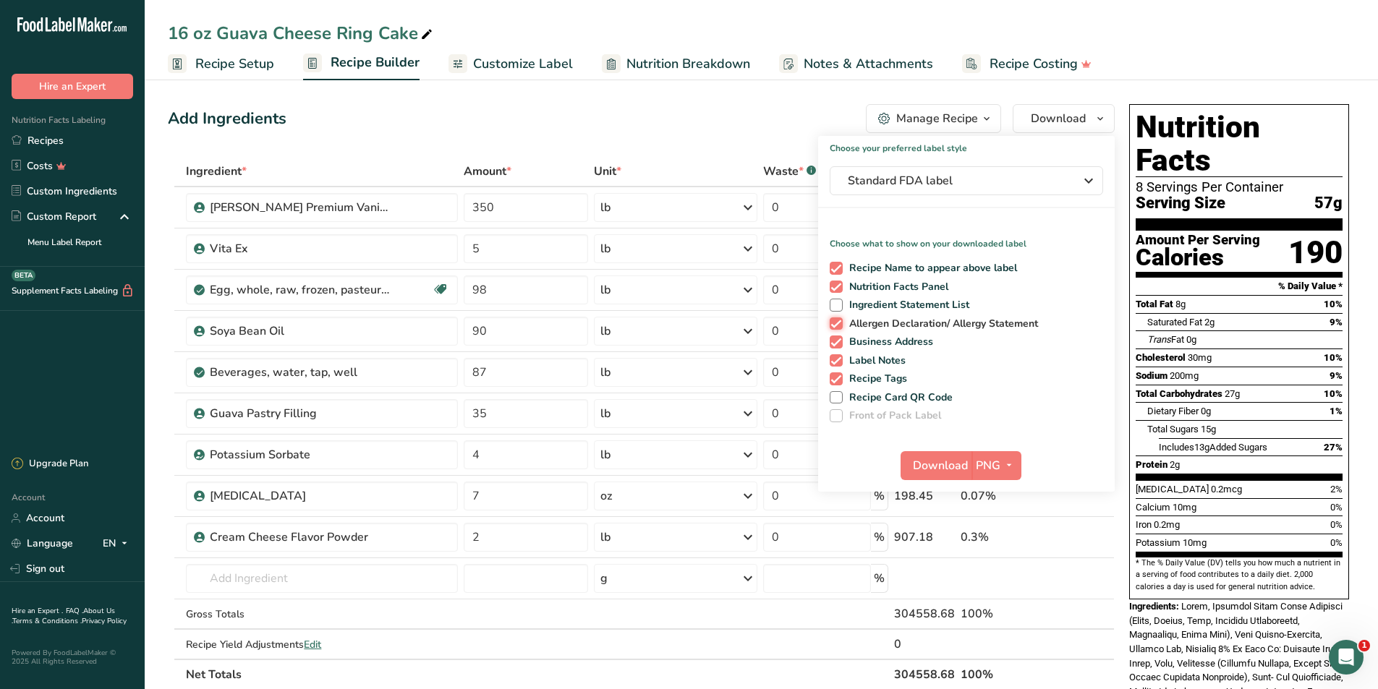
checkbox input "false"
click at [840, 338] on span at bounding box center [835, 342] width 13 height 13
click at [839, 338] on input "Business Address" at bounding box center [833, 341] width 9 height 9
checkbox input "false"
click at [839, 365] on span at bounding box center [835, 360] width 13 height 13
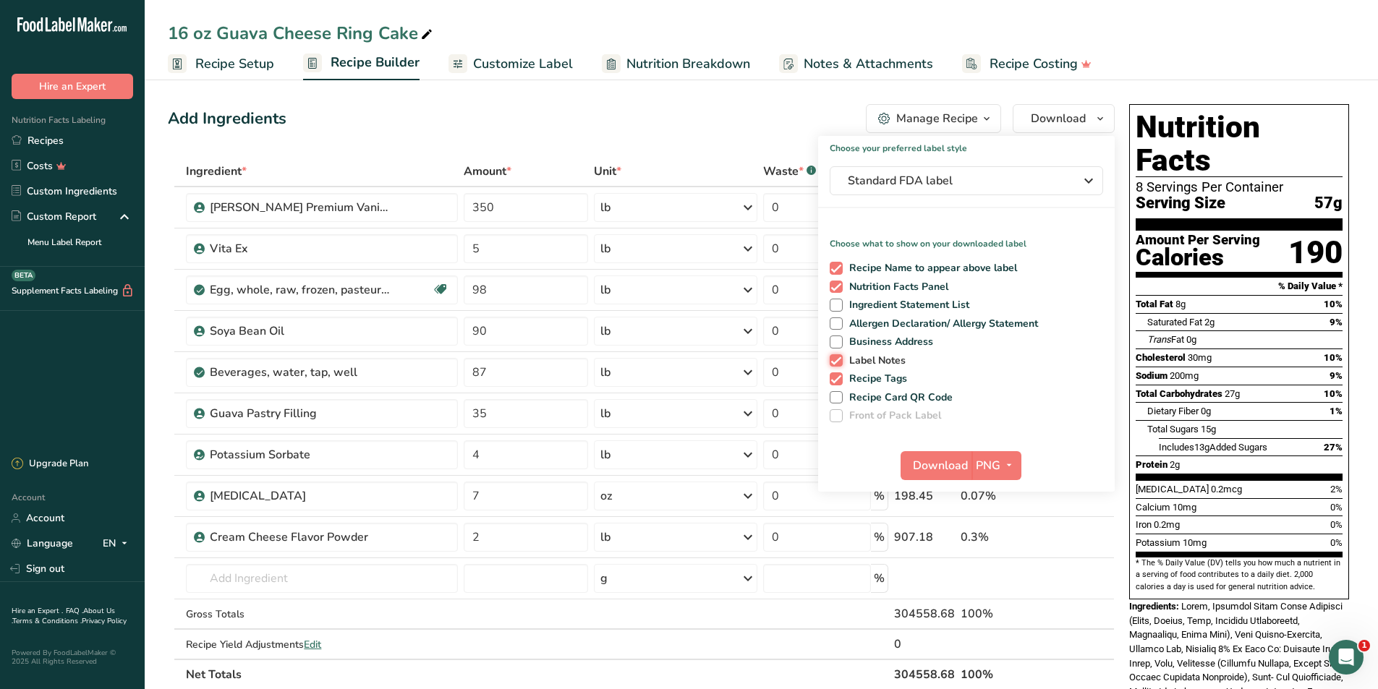
click at [839, 365] on input "Label Notes" at bounding box center [833, 360] width 9 height 9
checkbox input "false"
click at [835, 382] on span at bounding box center [835, 378] width 13 height 13
click at [835, 382] on input "Recipe Tags" at bounding box center [833, 378] width 9 height 9
checkbox input "false"
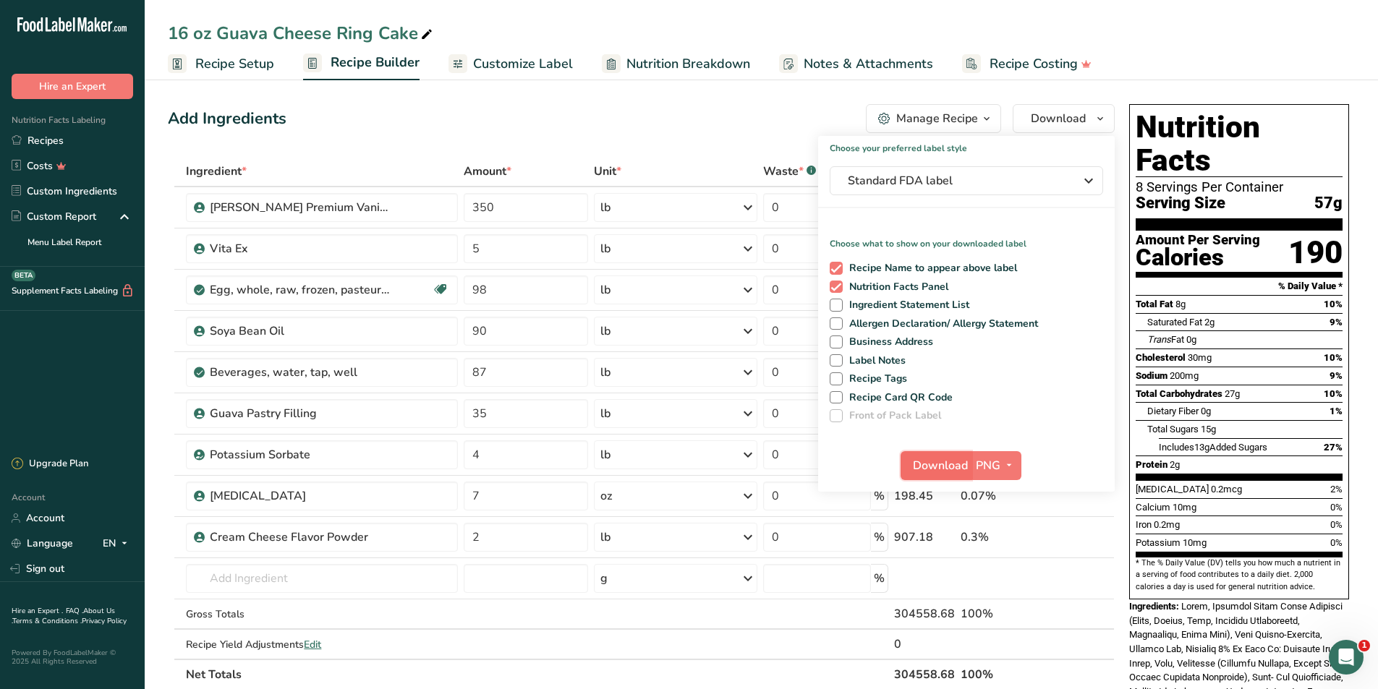
click at [923, 467] on span "Download" at bounding box center [940, 465] width 55 height 17
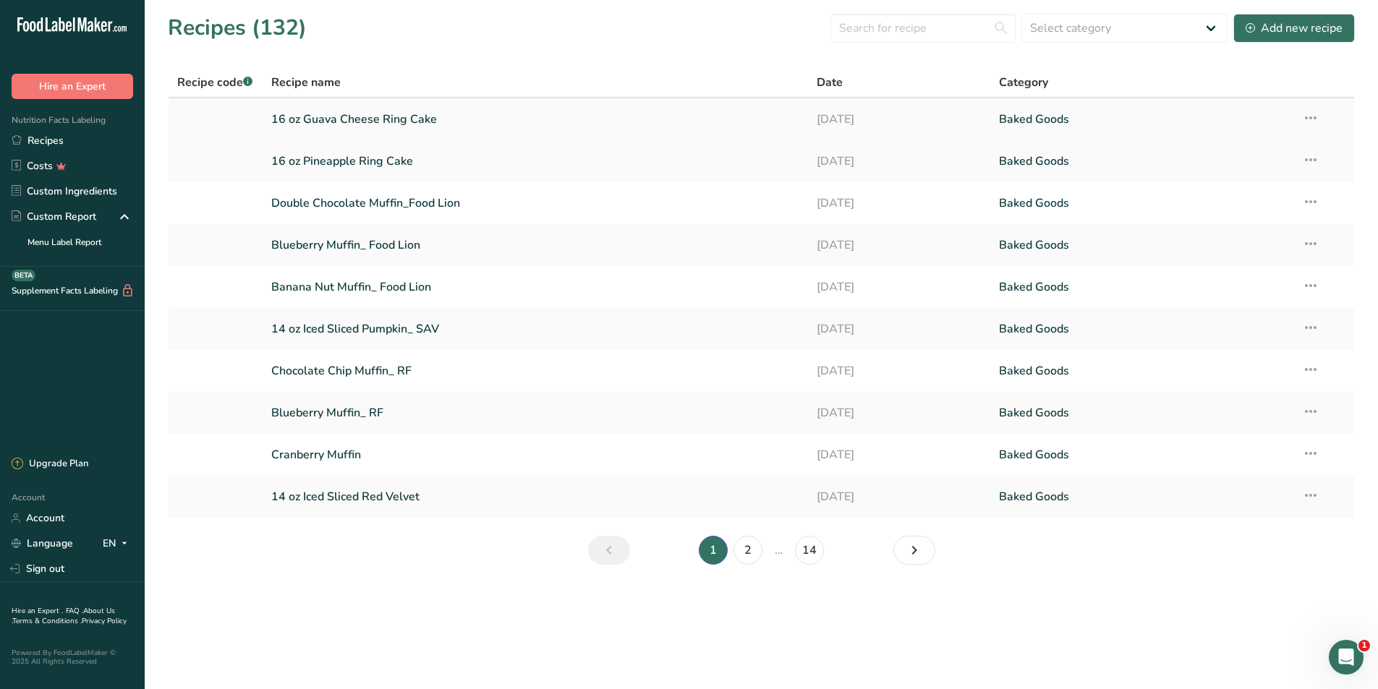
click at [305, 123] on link "16 oz Guava Cheese Ring Cake" at bounding box center [535, 119] width 529 height 30
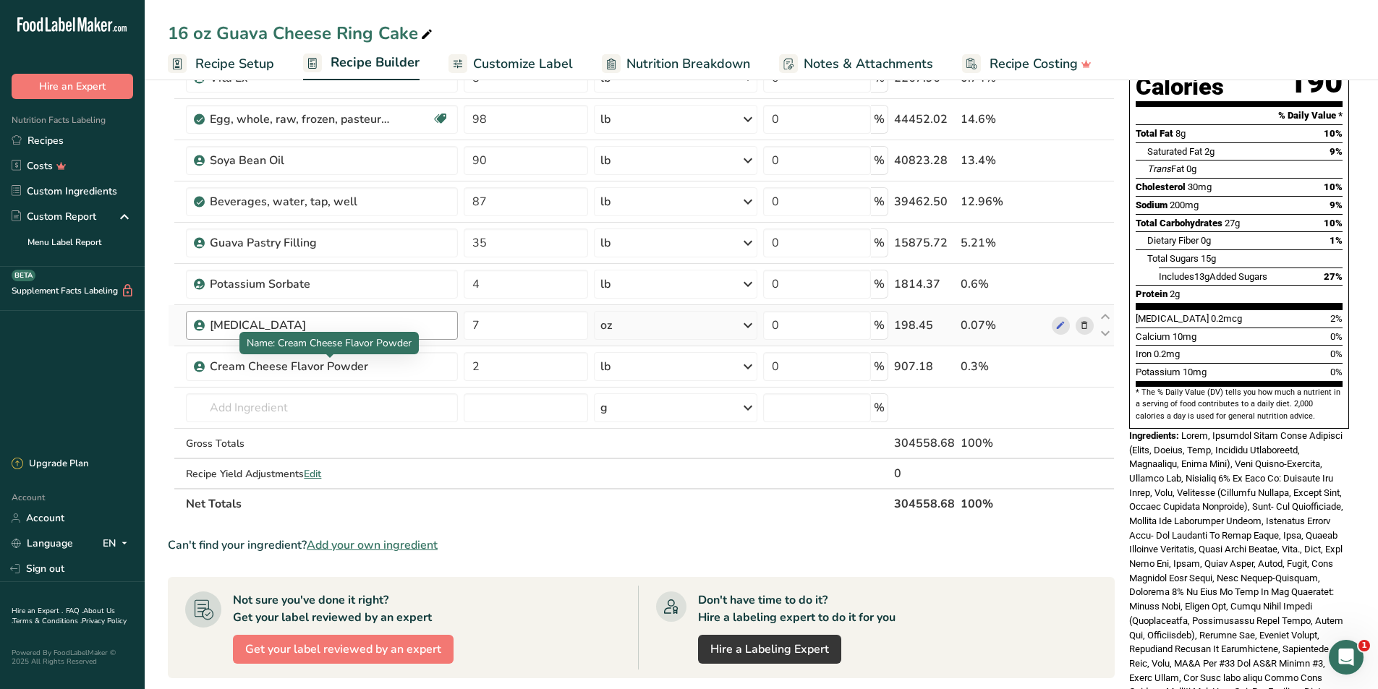
scroll to position [145, 0]
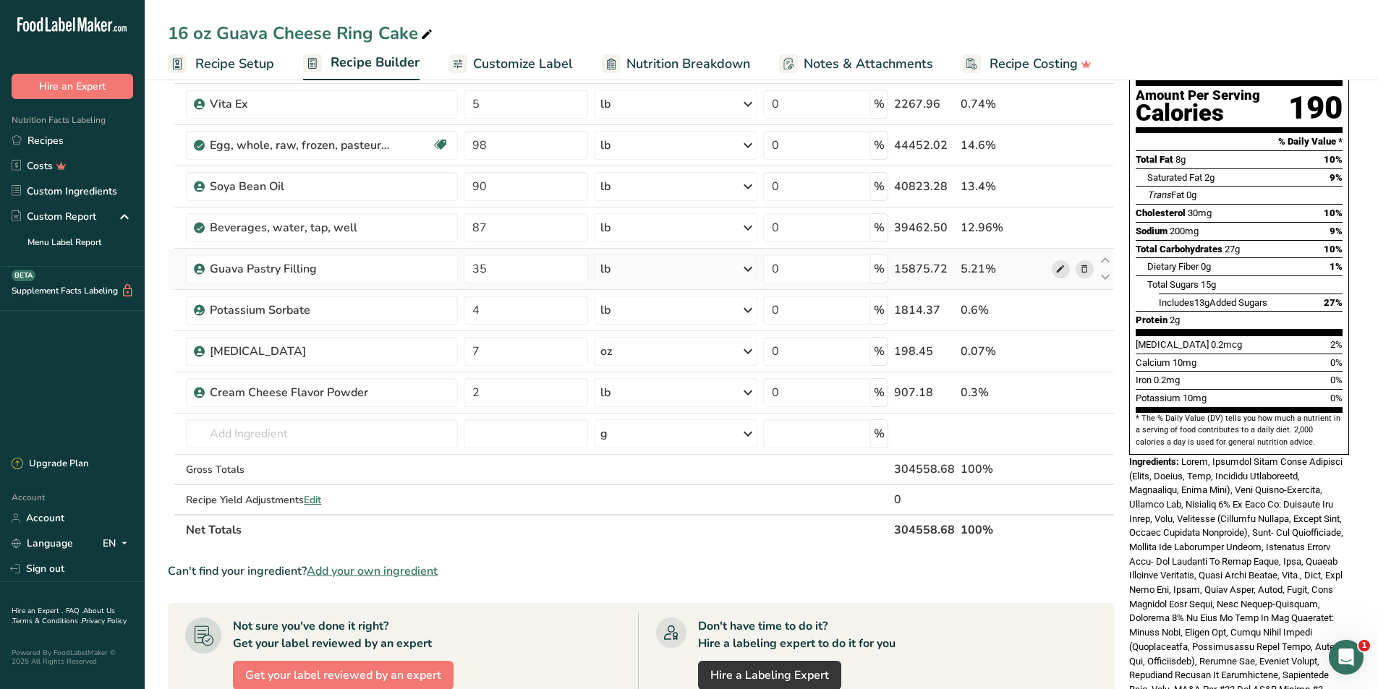
click at [1059, 270] on icon at bounding box center [1060, 269] width 10 height 15
click at [1056, 393] on icon at bounding box center [1060, 392] width 10 height 15
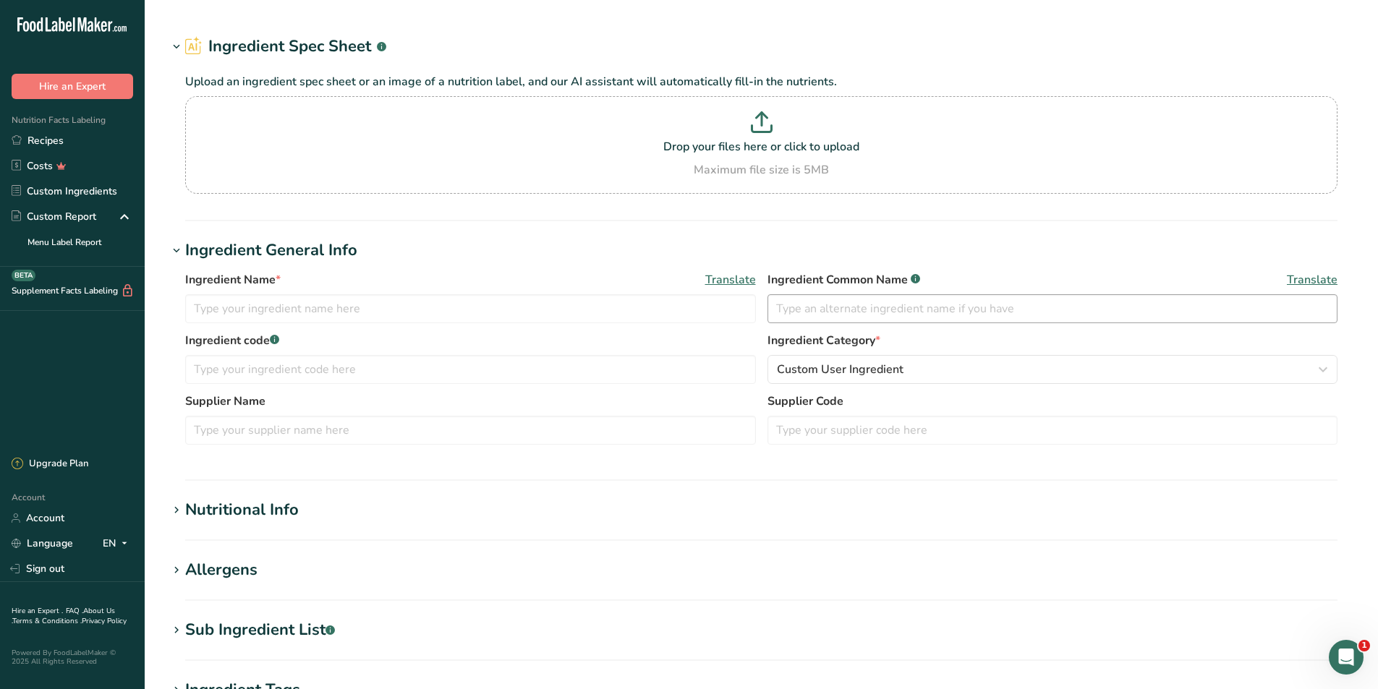
type input "Guava Pastry Filling"
type input "Guava Puree, Sugar, Water, High Fructose Corn Syrup, Food Starch-Modified, Cont…"
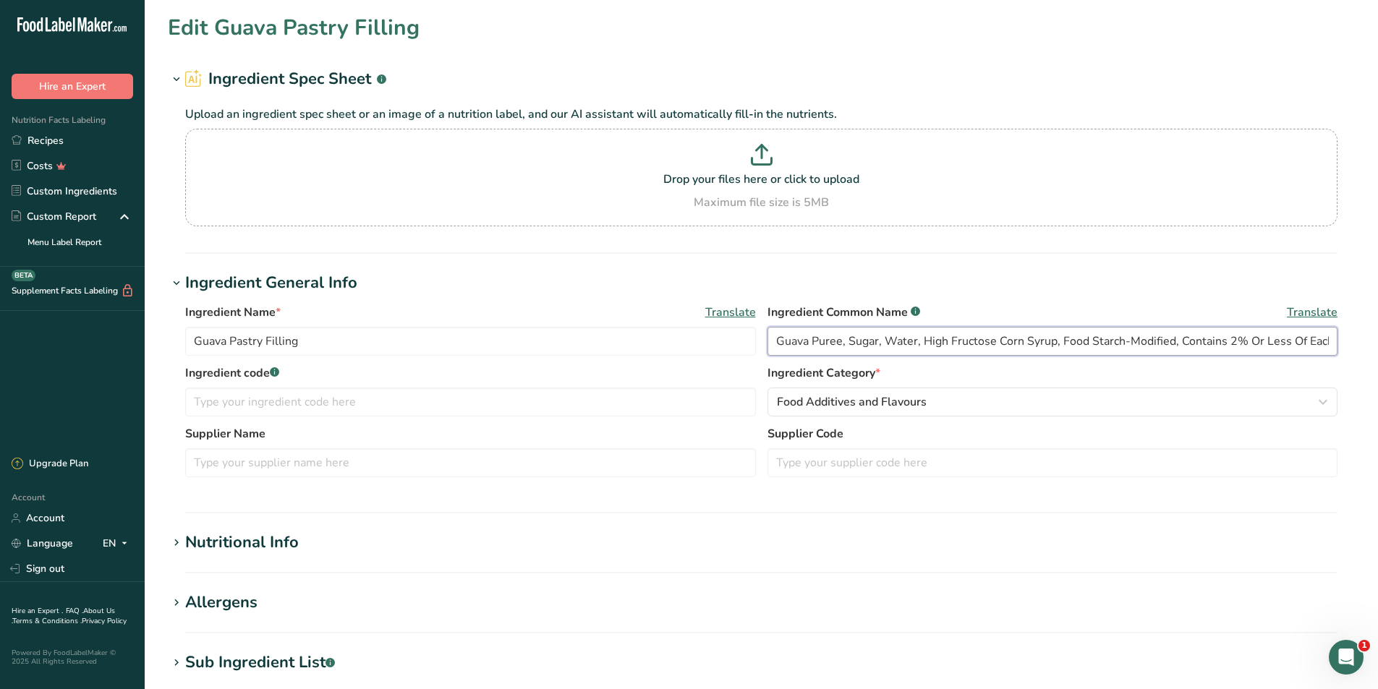
click at [846, 341] on input "Guava Puree, Sugar, Water, High Fructose Corn Syrup, Food Starch-Modified, Cont…" at bounding box center [1052, 341] width 571 height 29
click at [1198, 338] on input "Guava Puree, Sugar, Water, High Fructose Corn Syrup, Food Starch-Modified, Cont…" at bounding box center [1052, 341] width 571 height 29
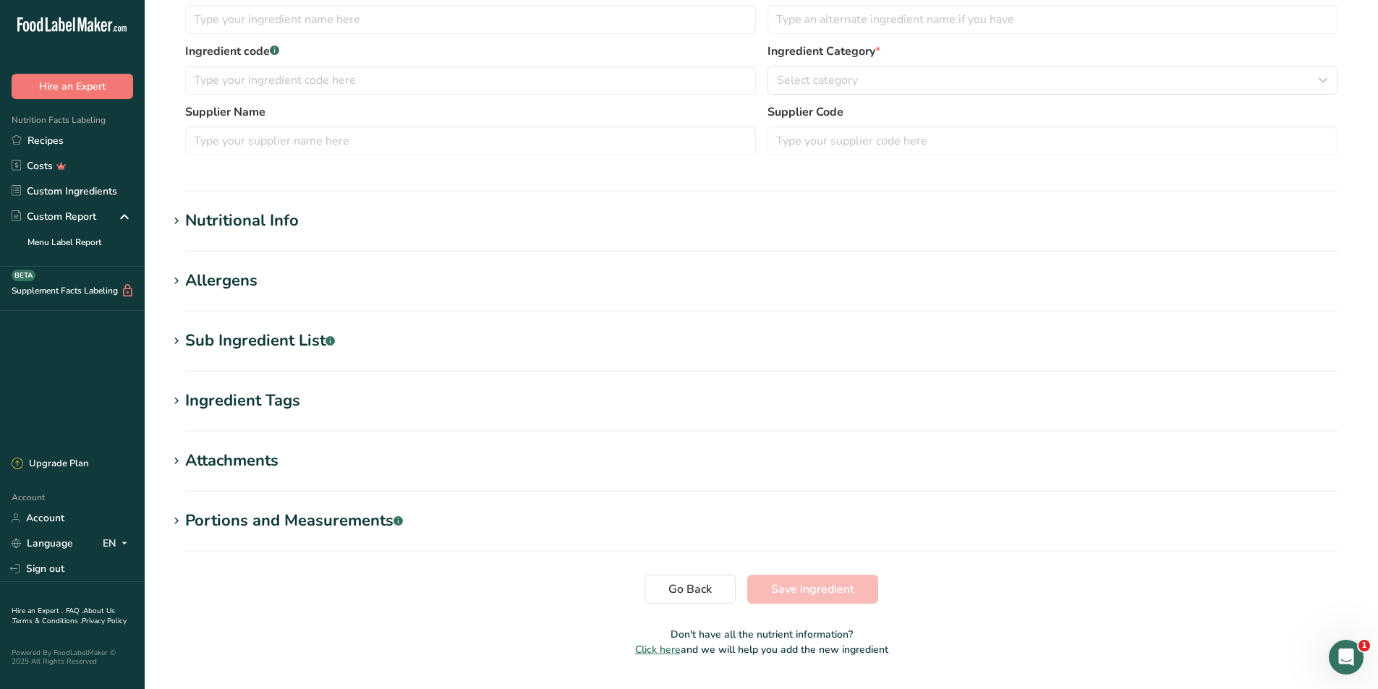
type input "Cream Cheese Flavor Powder"
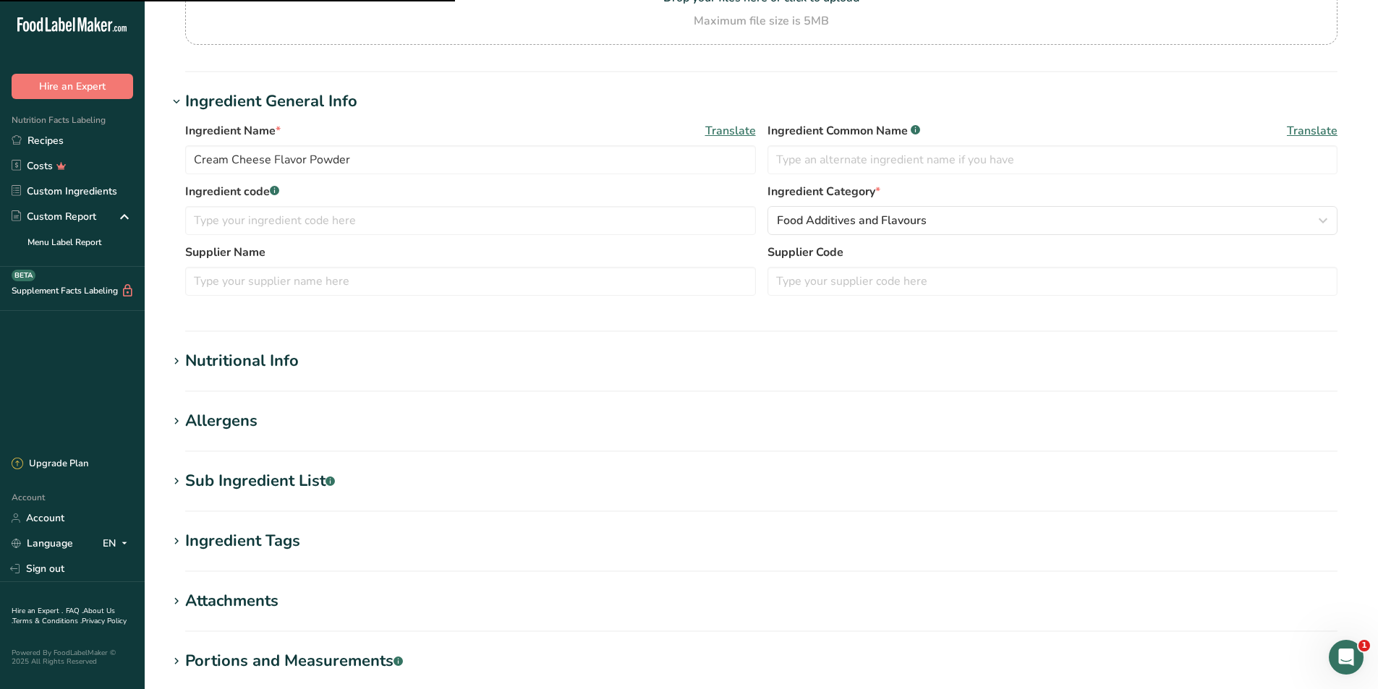
scroll to position [289, 0]
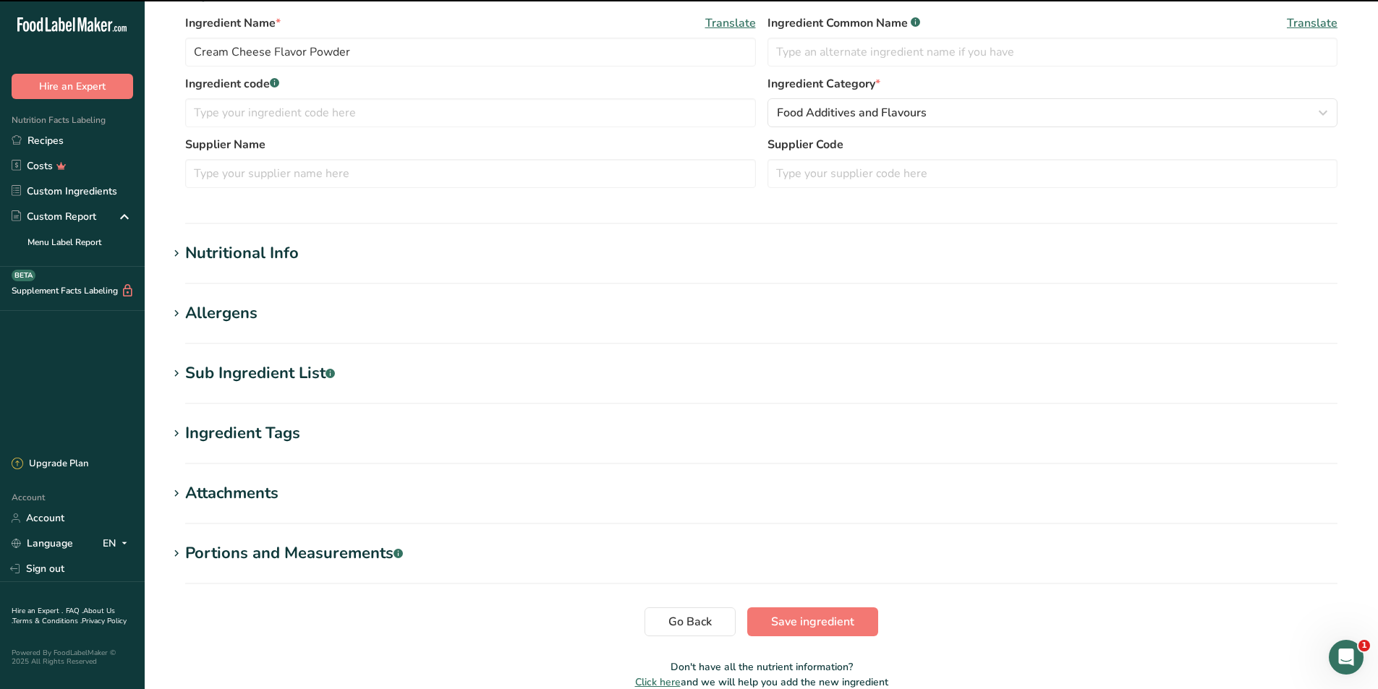
click at [176, 372] on icon at bounding box center [176, 374] width 13 height 20
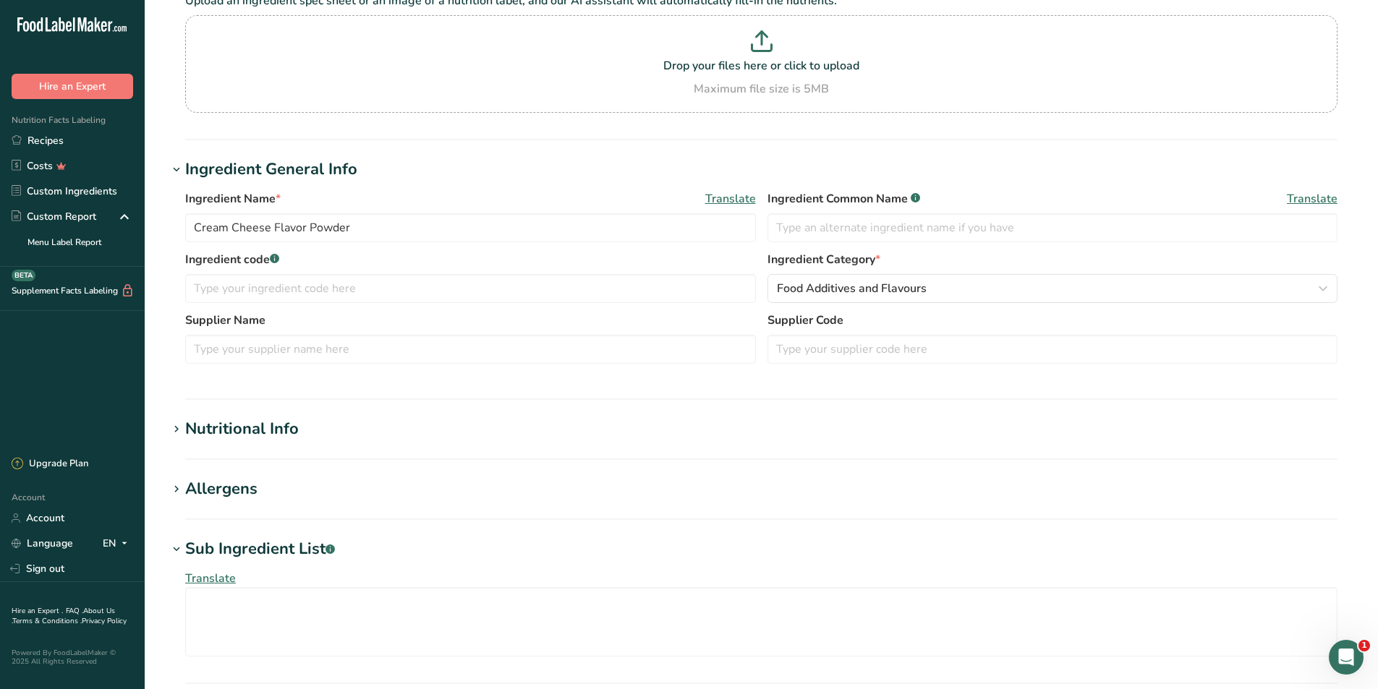
scroll to position [72, 0]
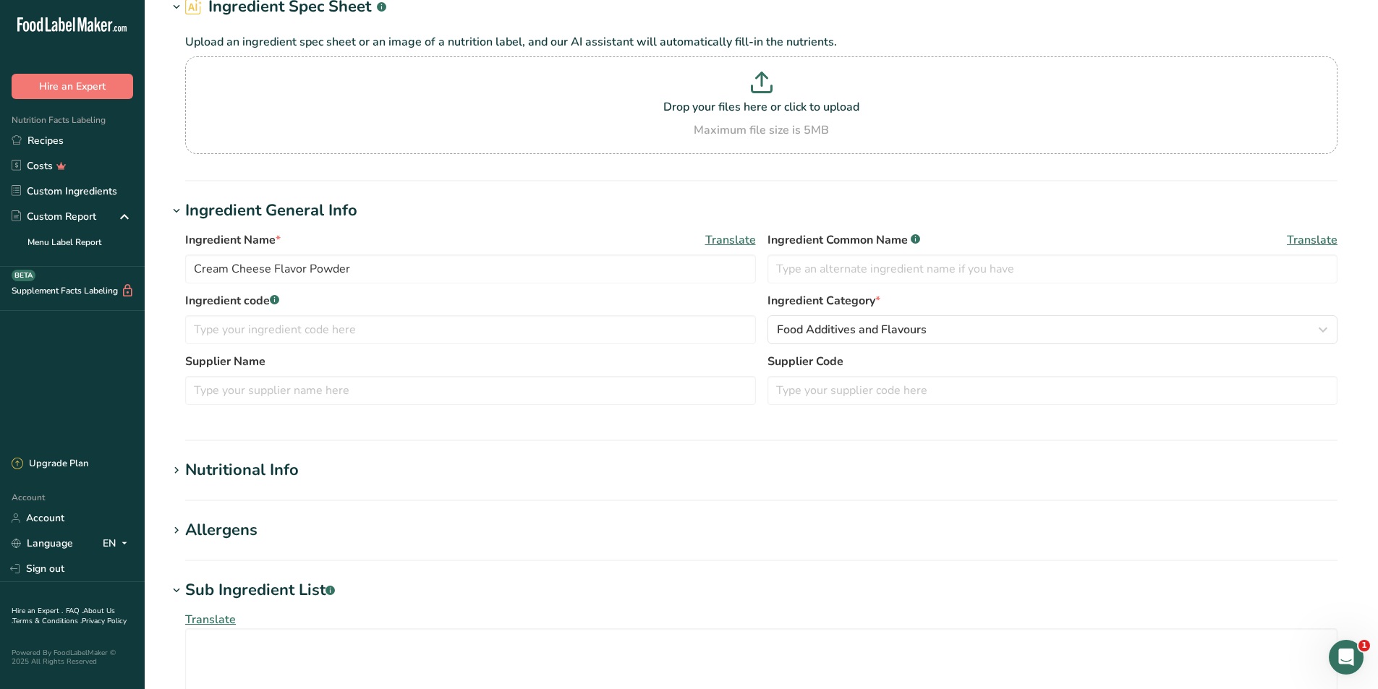
click at [180, 468] on icon at bounding box center [176, 471] width 13 height 20
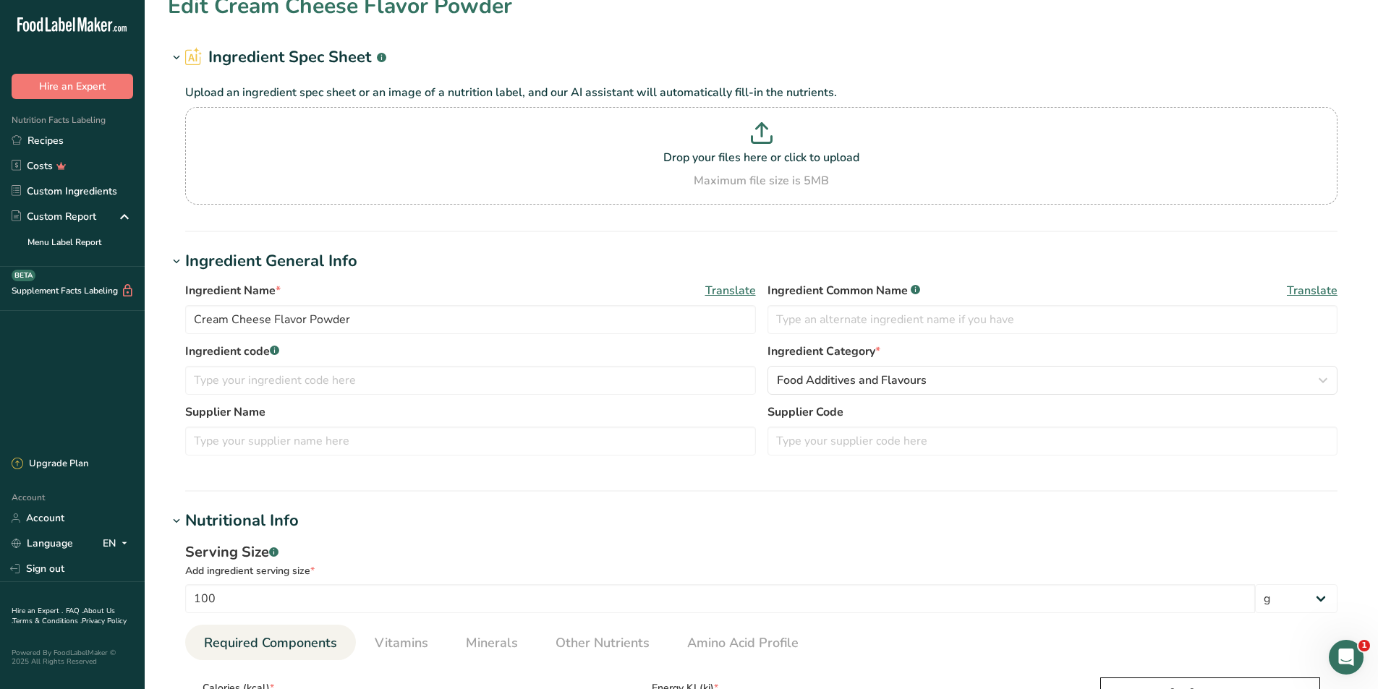
scroll to position [0, 0]
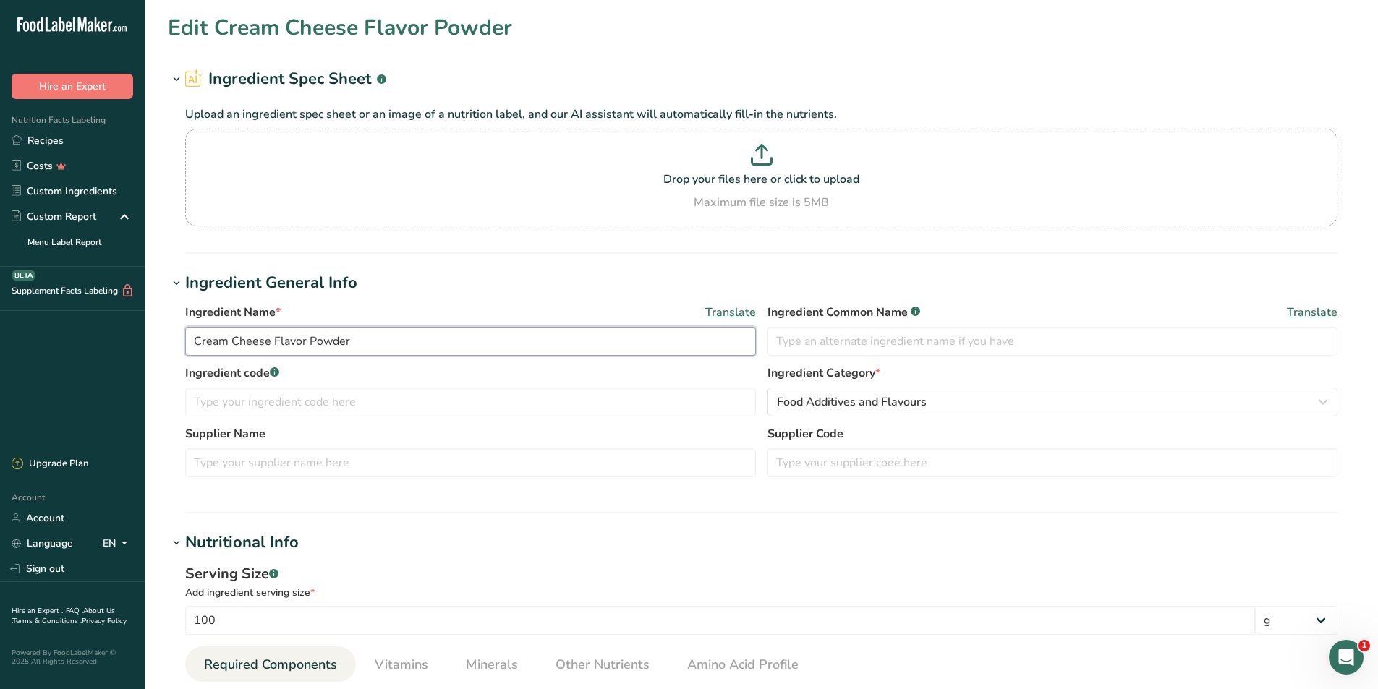
click at [362, 344] on input "Cream Cheese Flavor Powder" at bounding box center [470, 341] width 571 height 29
click at [358, 336] on input "Cream Cheese Flavor Powder" at bounding box center [470, 341] width 571 height 29
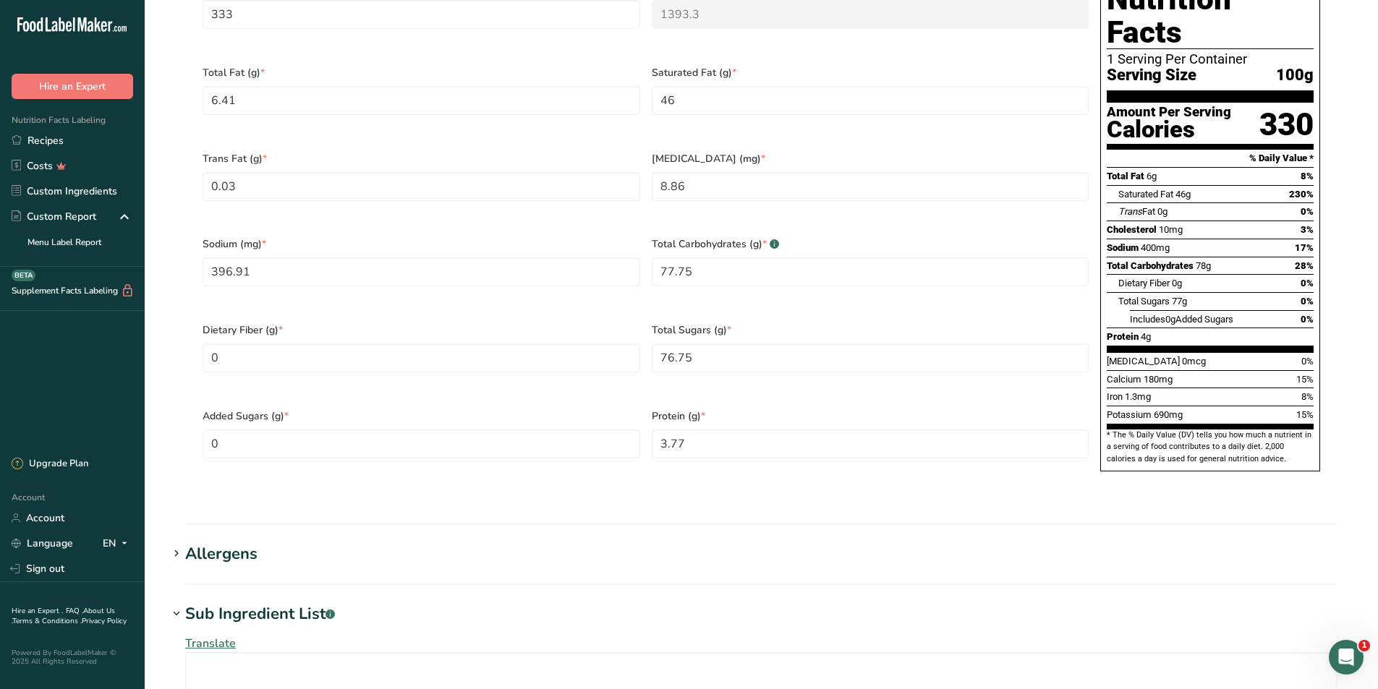
scroll to position [1012, 0]
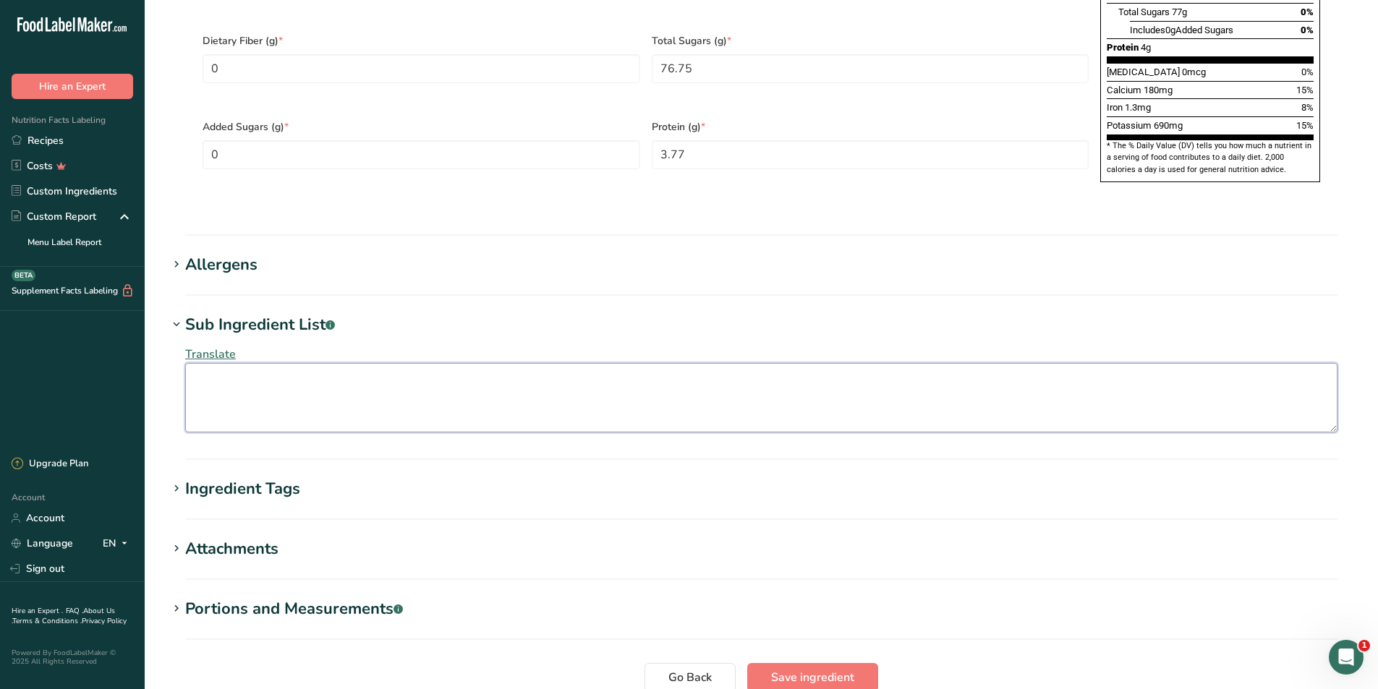
click at [349, 363] on textarea at bounding box center [761, 397] width 1152 height 69
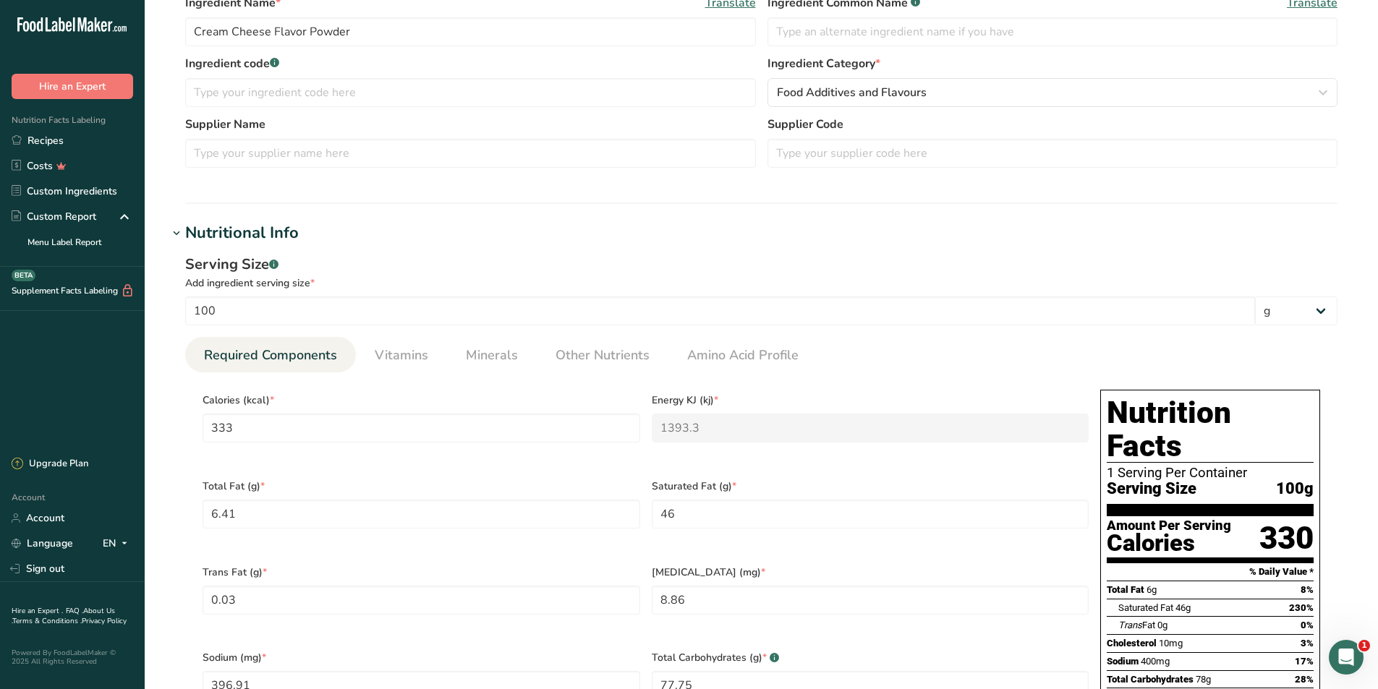
scroll to position [0, 0]
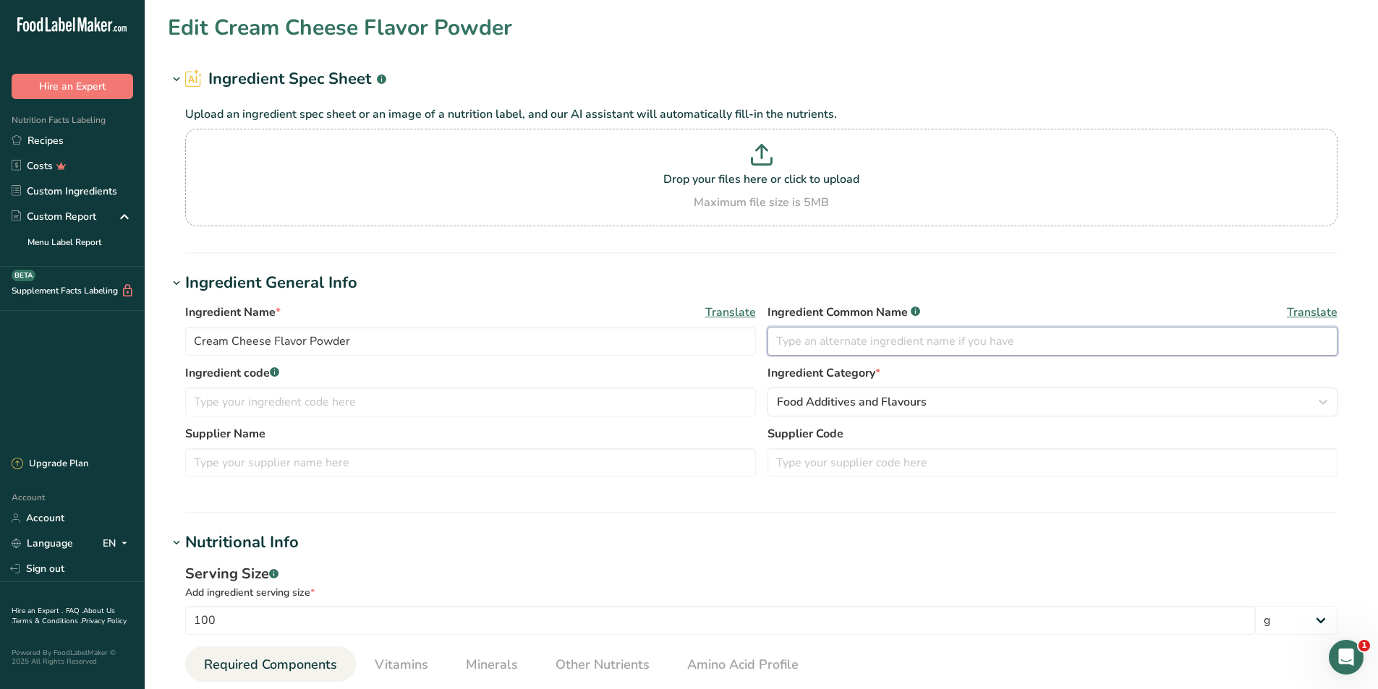
click at [863, 342] on input "text" at bounding box center [1052, 341] width 571 height 29
click at [991, 396] on div "Food Additives and Flavours" at bounding box center [1048, 401] width 543 height 17
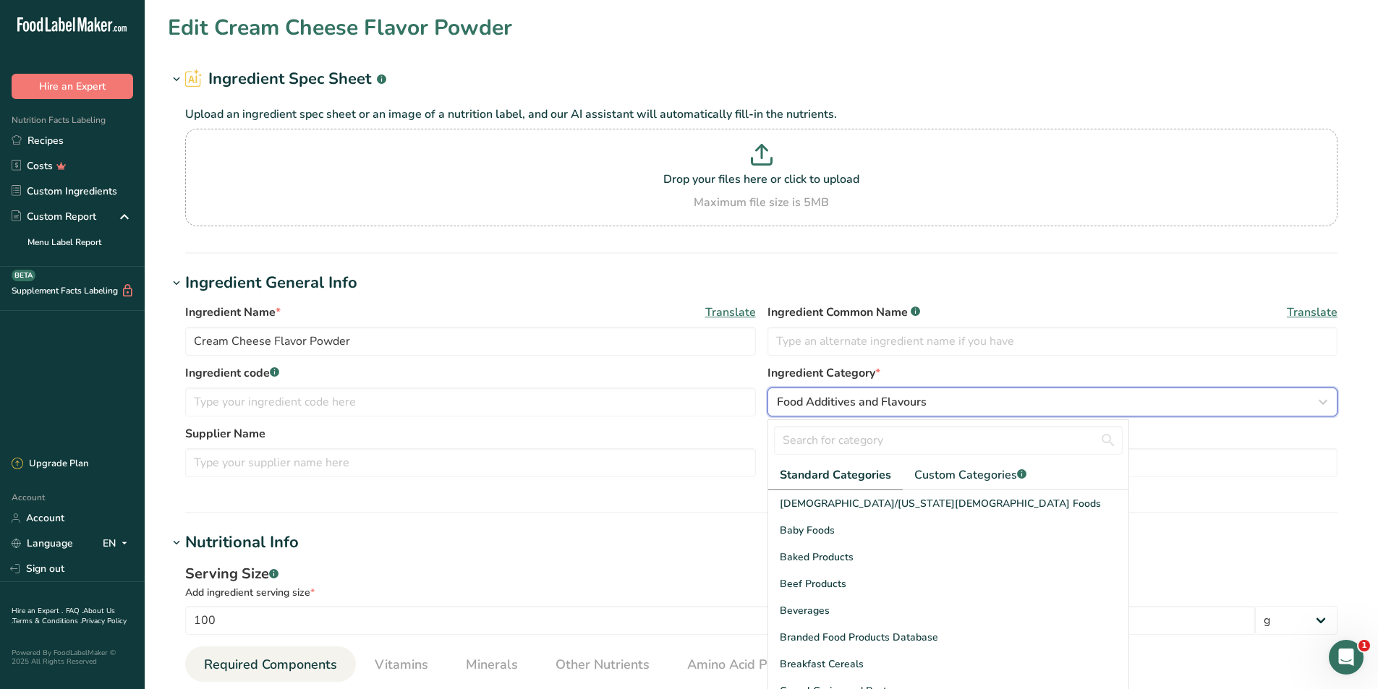
click at [991, 396] on div "Food Additives and Flavours" at bounding box center [1048, 401] width 543 height 17
